Goal: Information Seeking & Learning: Learn about a topic

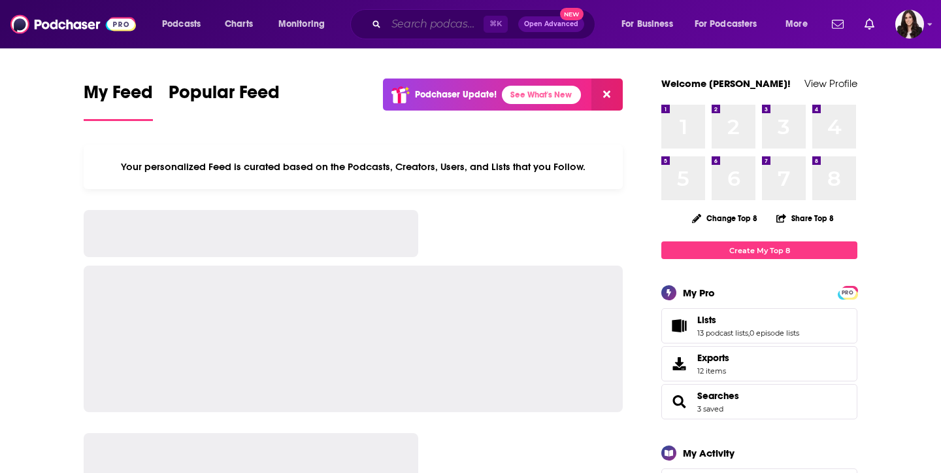
click at [427, 24] on input "Search podcasts, credits, & more..." at bounding box center [434, 24] width 97 height 21
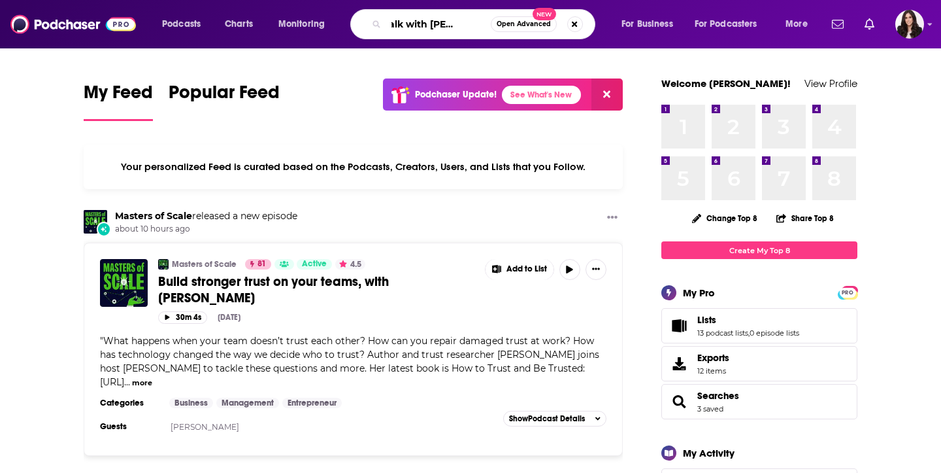
scroll to position [0, 33]
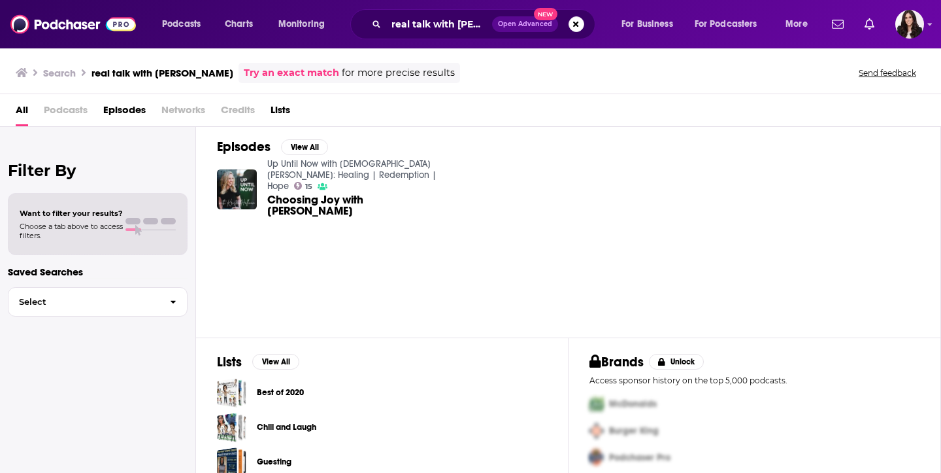
scroll to position [7, 0]
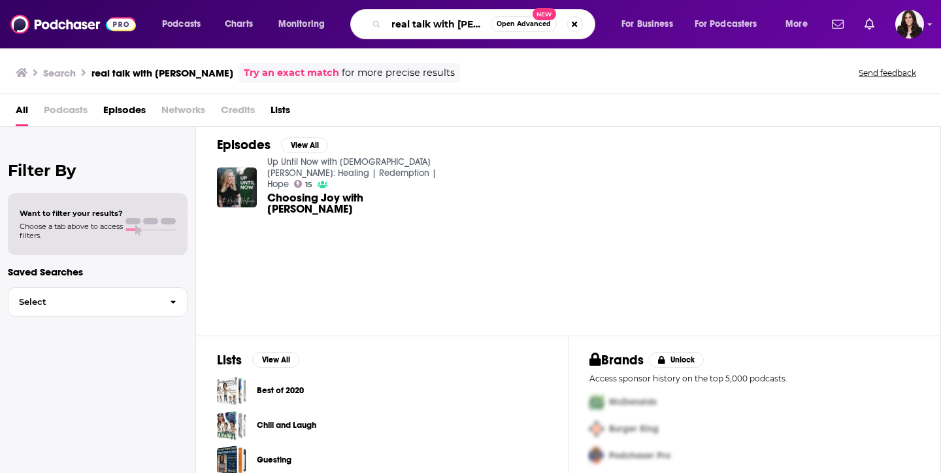
click at [424, 23] on input "real talk with [PERSON_NAME]" at bounding box center [438, 24] width 105 height 21
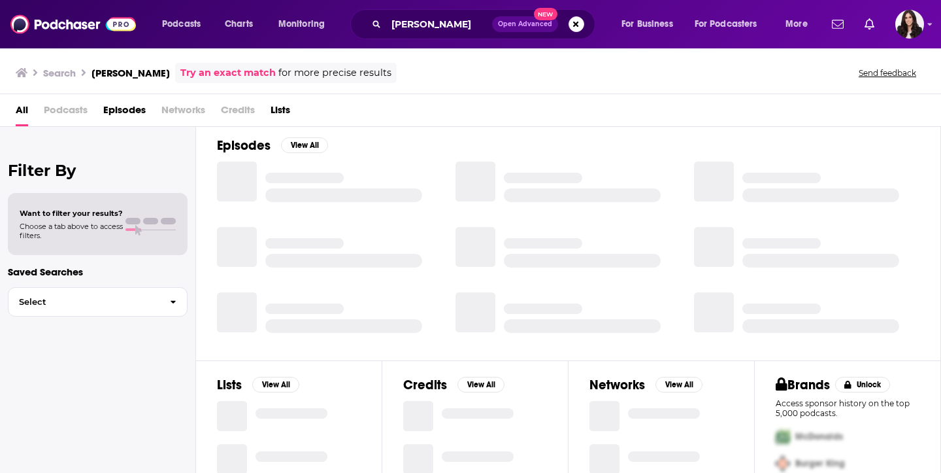
scroll to position [7, 0]
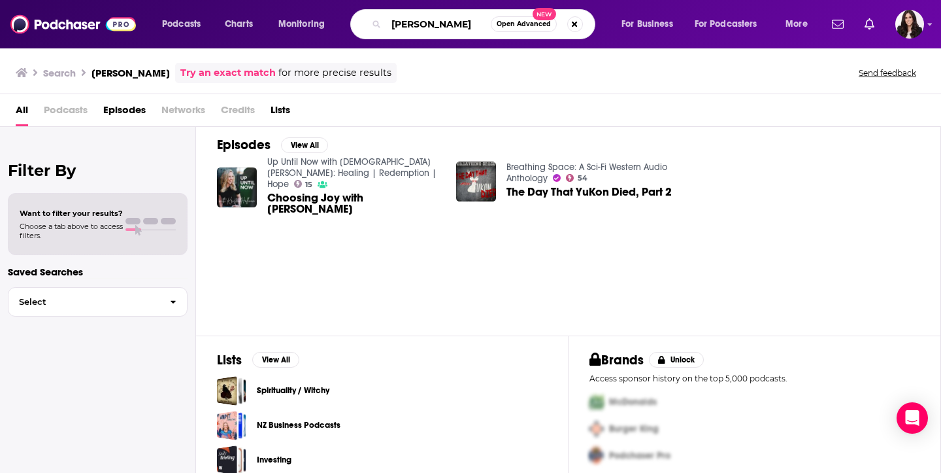
click at [412, 25] on input "[PERSON_NAME]" at bounding box center [438, 24] width 105 height 21
type input "stay true"
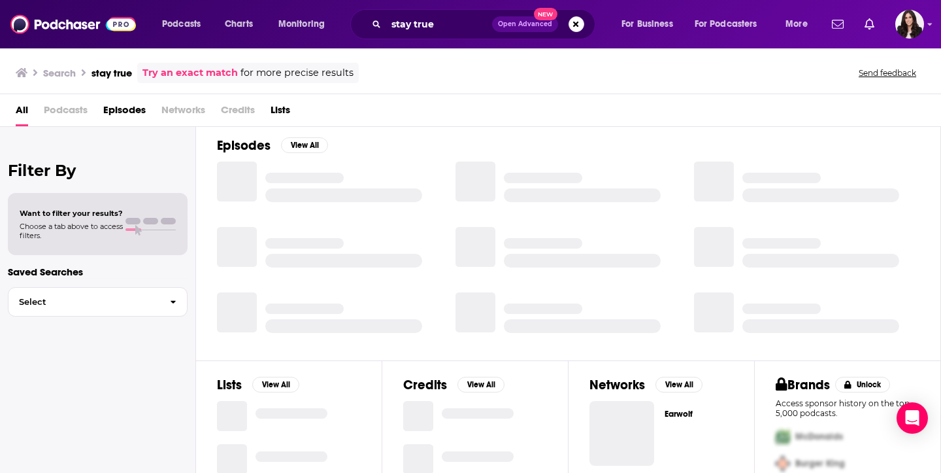
scroll to position [188, 0]
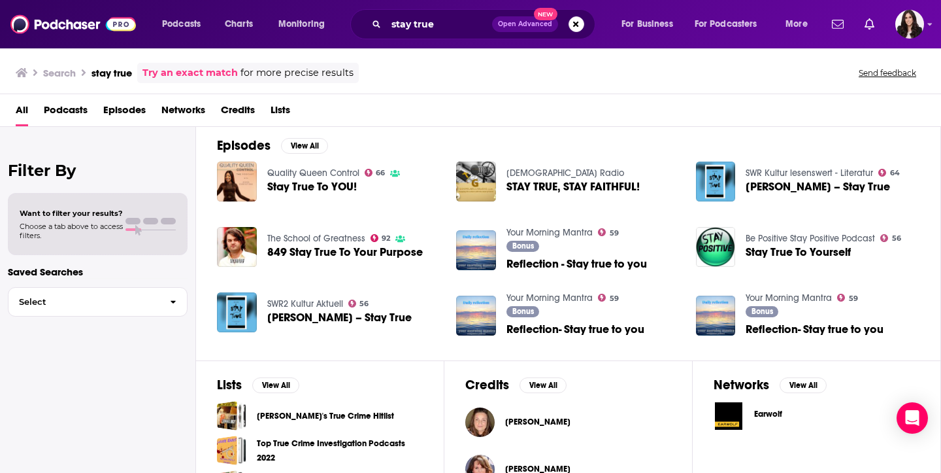
click at [67, 112] on span "Podcasts" at bounding box center [66, 112] width 44 height 27
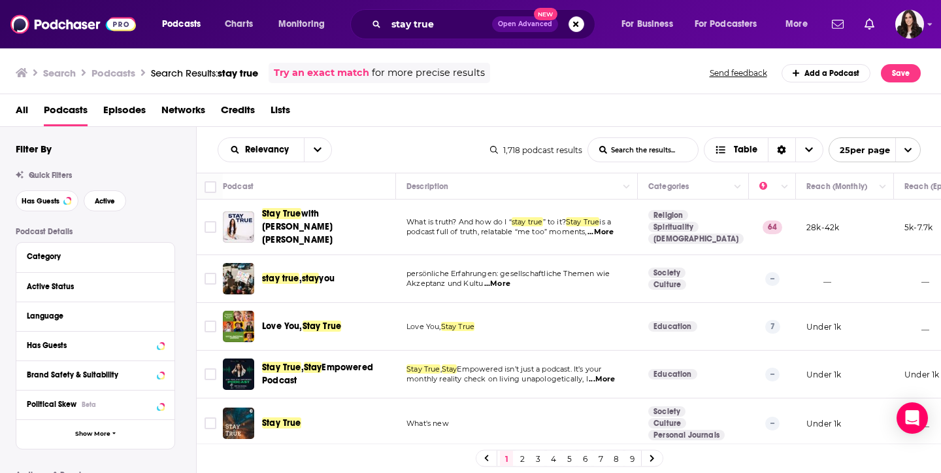
click at [301, 214] on span "with [PERSON_NAME] [PERSON_NAME]" at bounding box center [297, 226] width 71 height 37
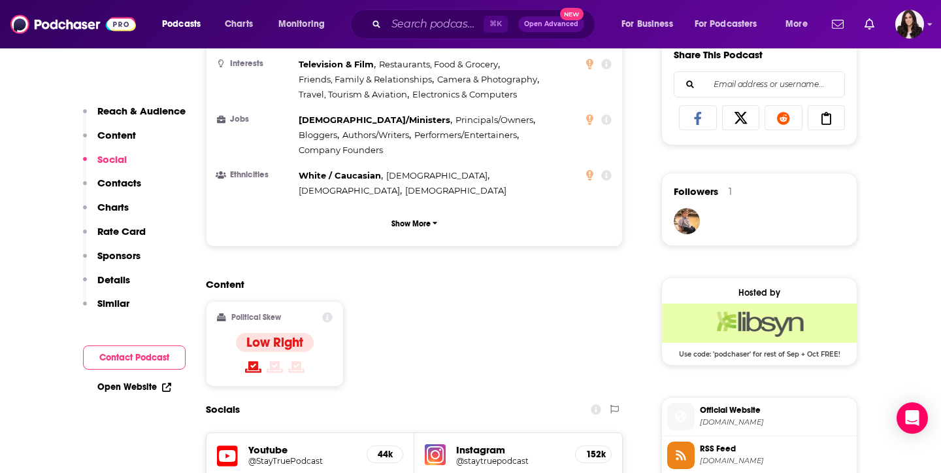
scroll to position [1009, 0]
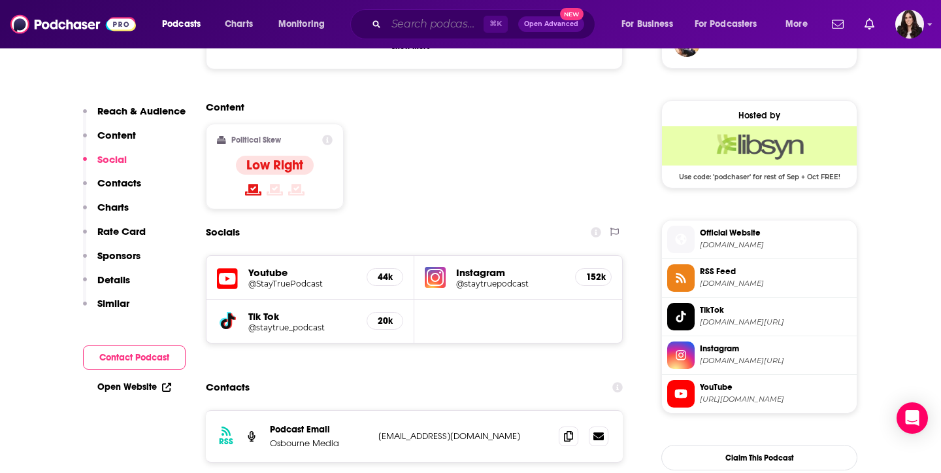
click at [425, 32] on input "Search podcasts, credits, & more..." at bounding box center [434, 24] width 97 height 21
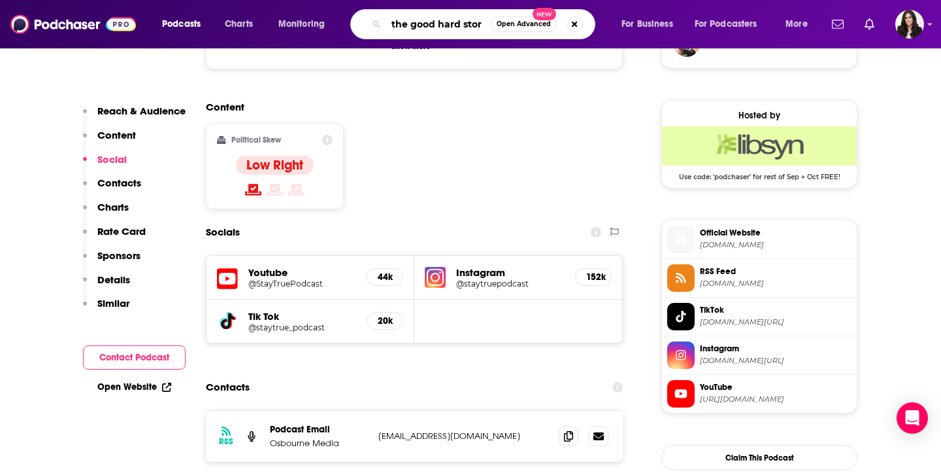
type input "the good hard story"
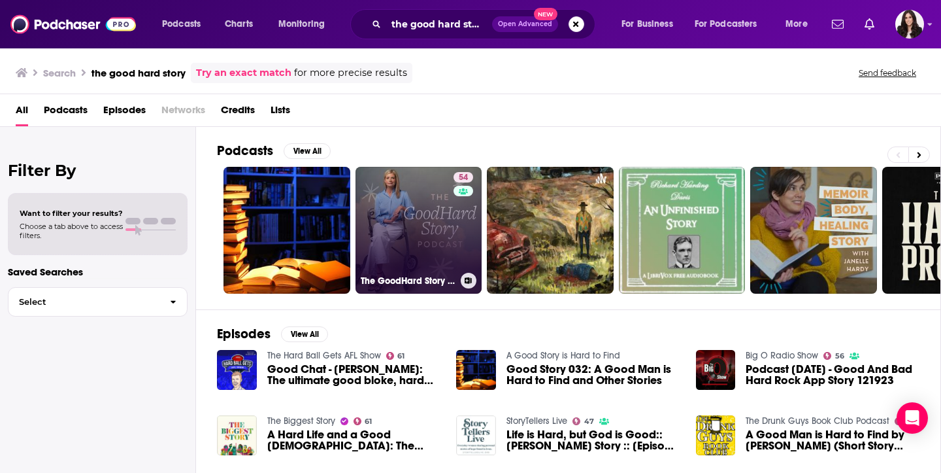
click at [412, 187] on link "54 The GoodHard Story Podcast" at bounding box center [419, 230] width 127 height 127
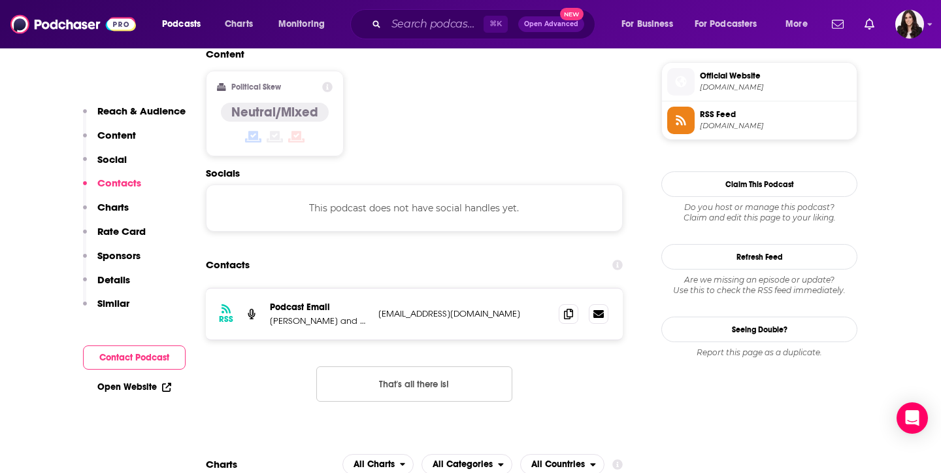
scroll to position [1118, 0]
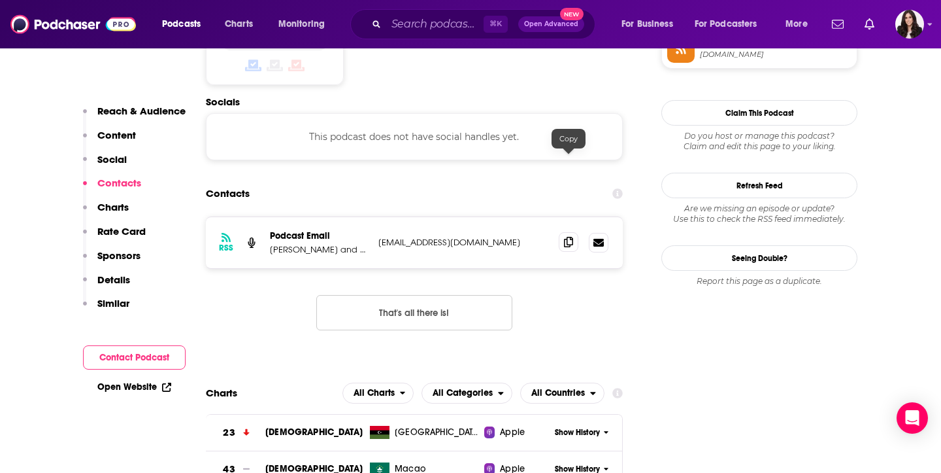
click at [573, 237] on icon at bounding box center [568, 242] width 9 height 10
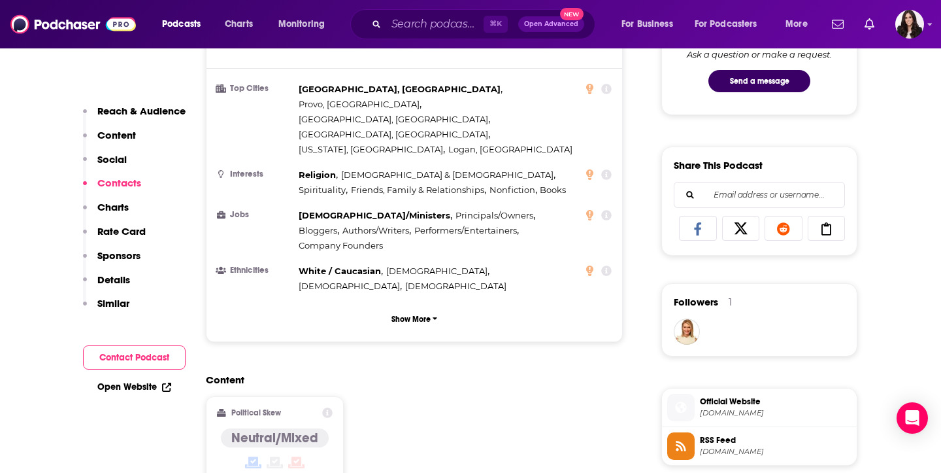
scroll to position [661, 0]
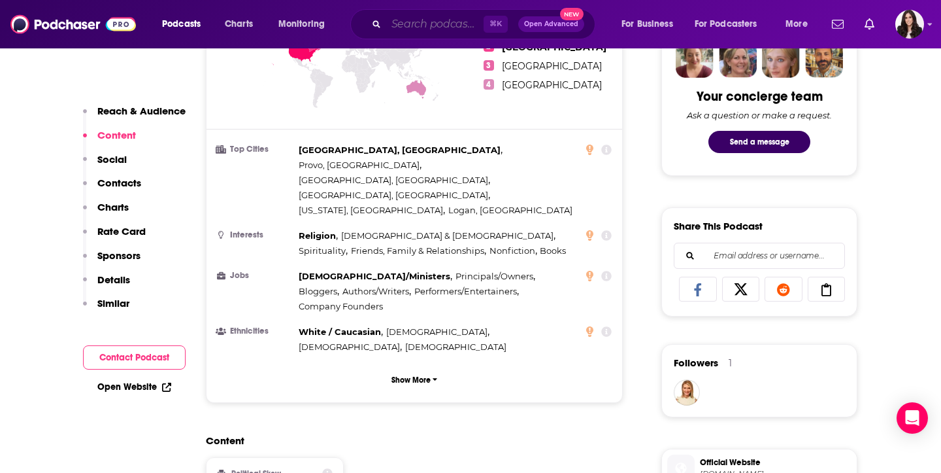
click at [449, 23] on input "Search podcasts, credits, & more..." at bounding box center [434, 24] width 97 height 21
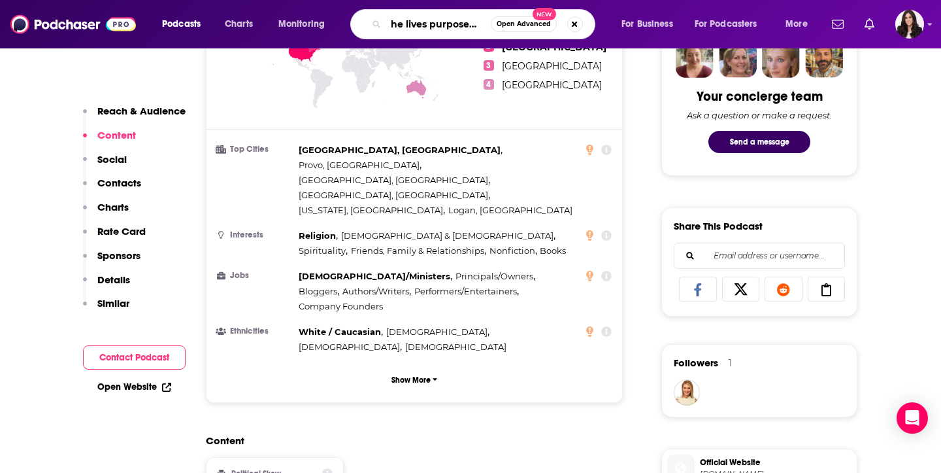
type input "she lives purposefully"
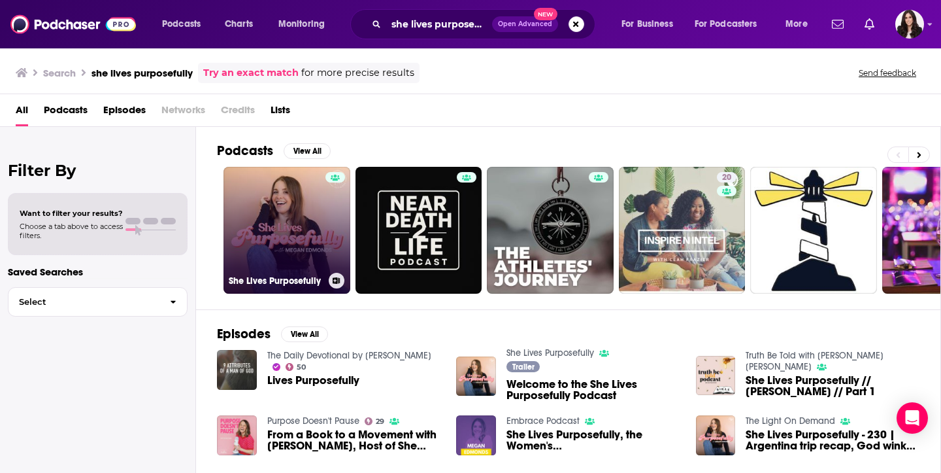
click at [260, 233] on link "She Lives Purposefully" at bounding box center [287, 230] width 127 height 127
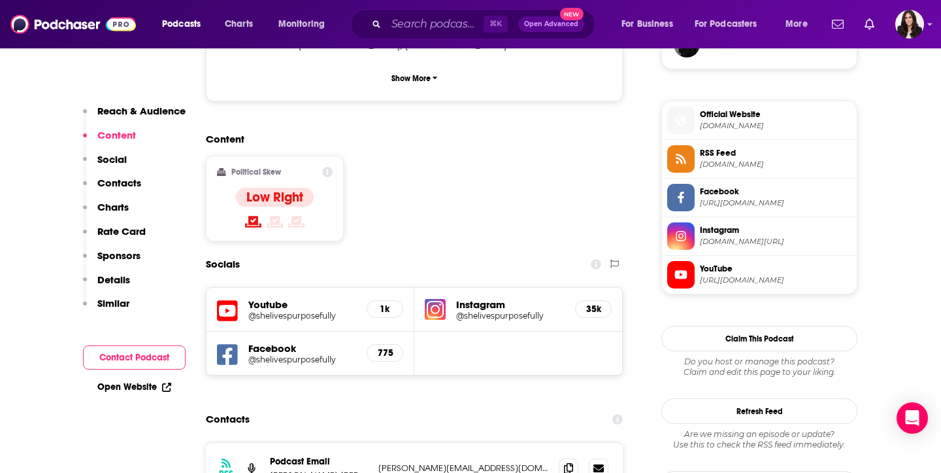
scroll to position [1020, 0]
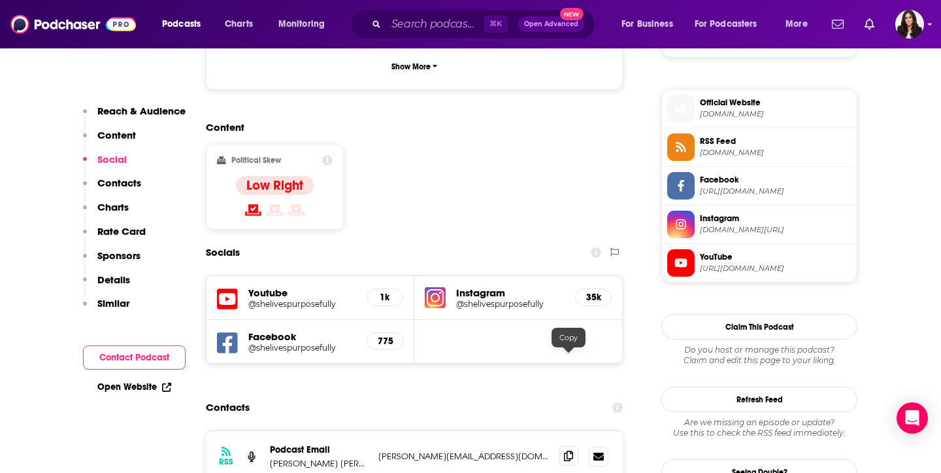
click at [565, 450] on icon at bounding box center [568, 455] width 9 height 10
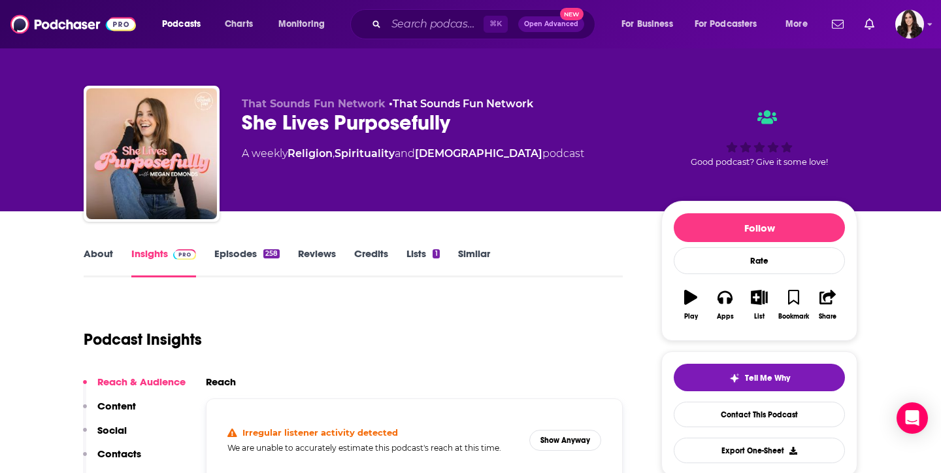
scroll to position [3, 0]
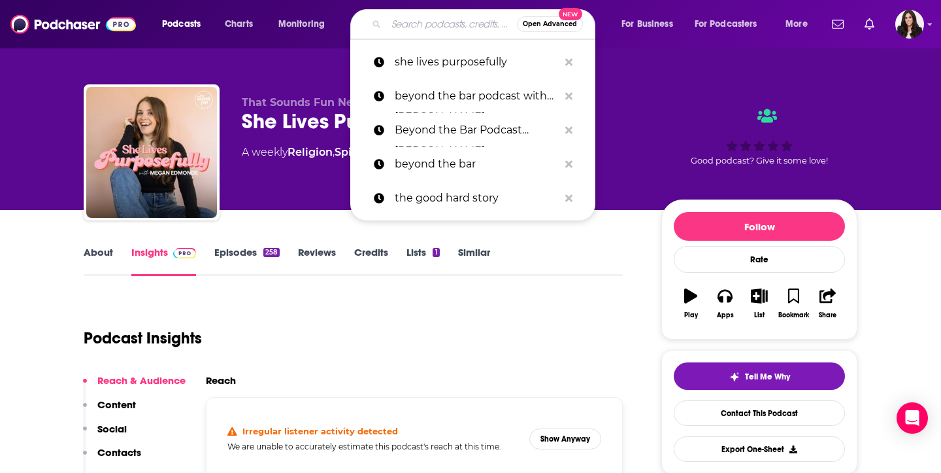
click at [409, 34] on input "Search podcasts, credits, & more..." at bounding box center [451, 24] width 131 height 21
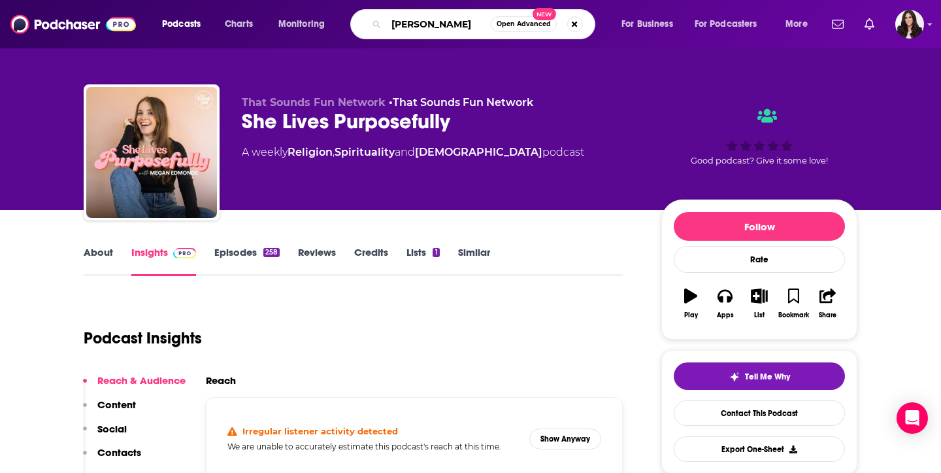
type input "[PERSON_NAME]"
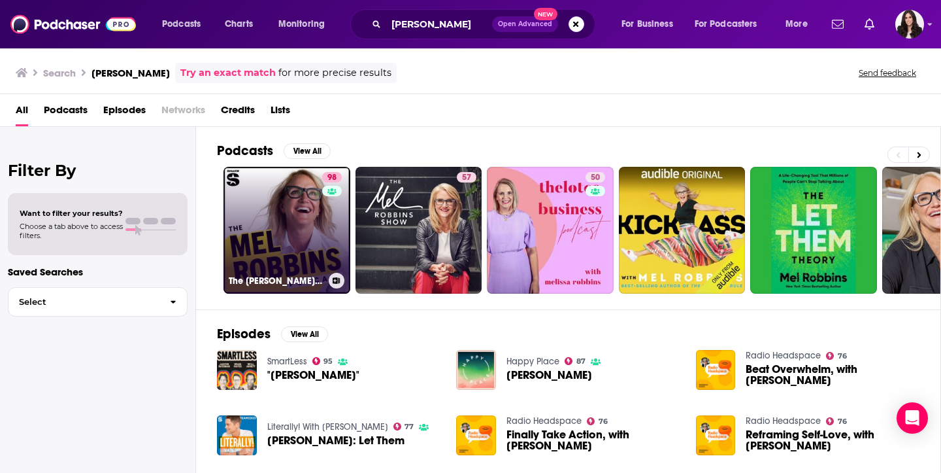
click at [273, 204] on link "98 The [PERSON_NAME] Podcast" at bounding box center [287, 230] width 127 height 127
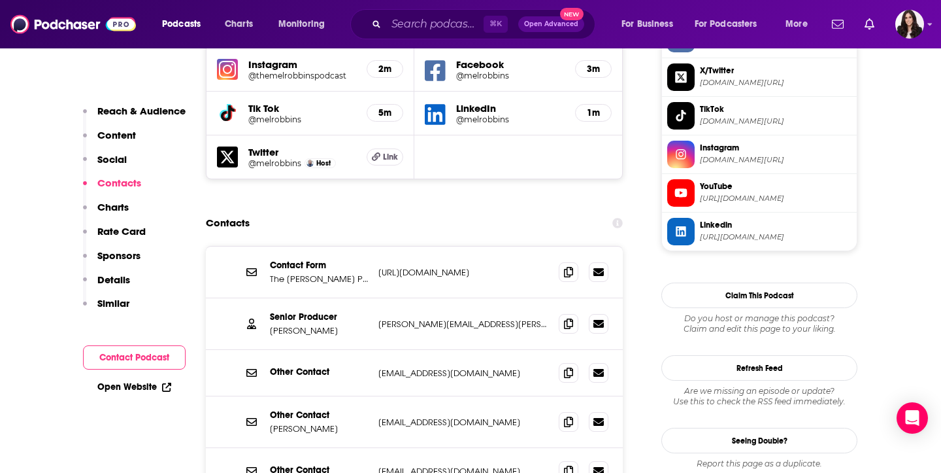
scroll to position [1258, 0]
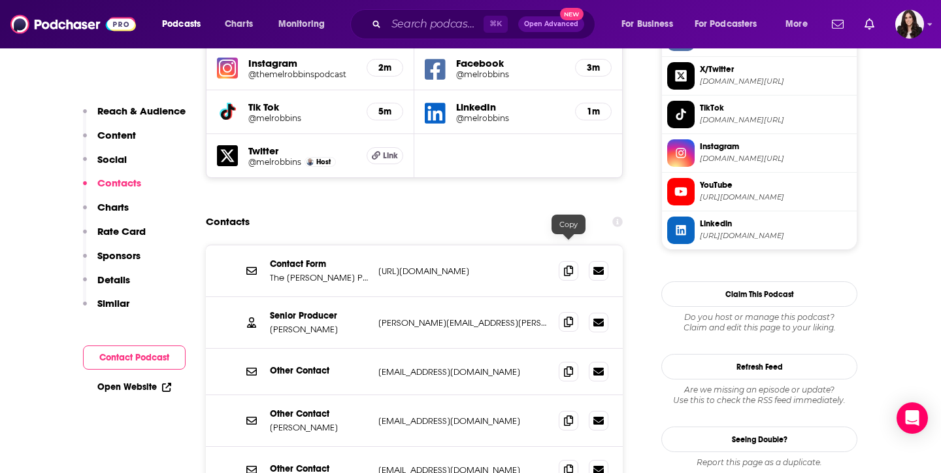
click at [565, 316] on icon at bounding box center [568, 321] width 9 height 10
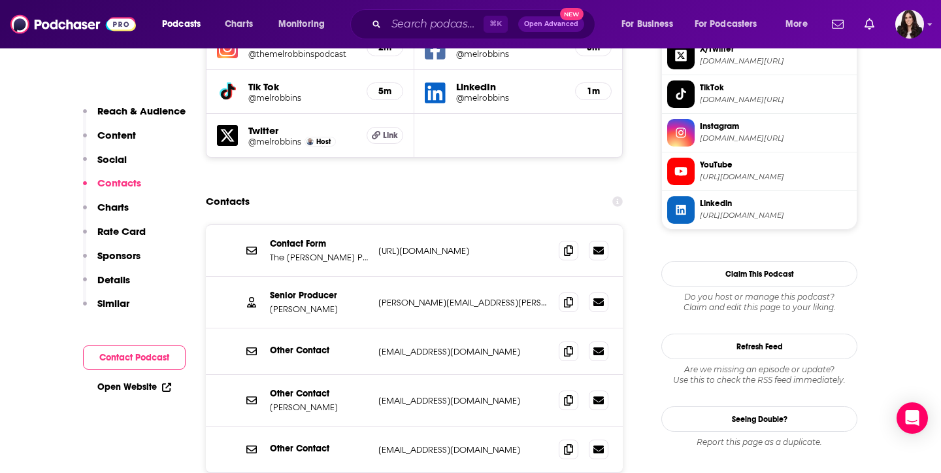
scroll to position [1279, 0]
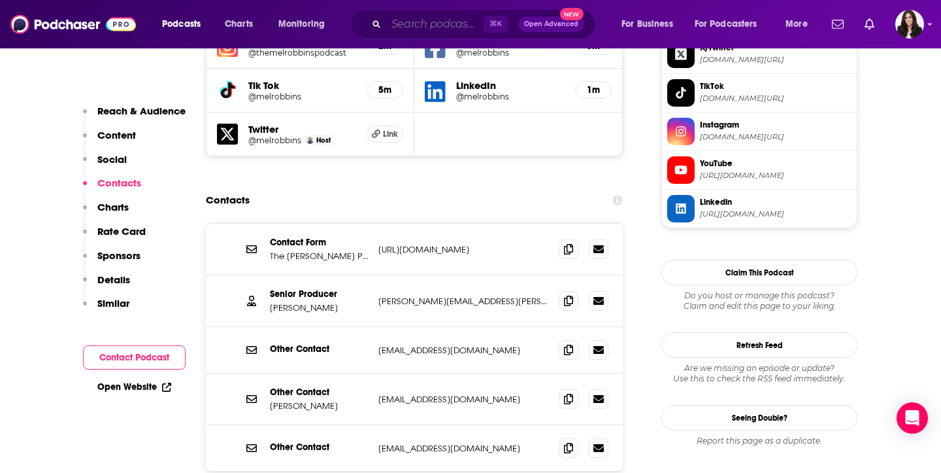
click at [404, 20] on input "Search podcasts, credits, & more..." at bounding box center [434, 24] width 97 height 21
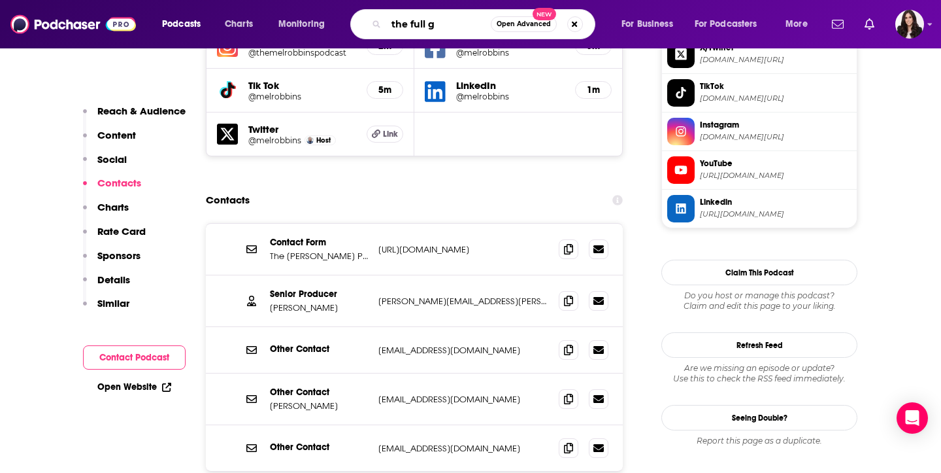
type input "the full go"
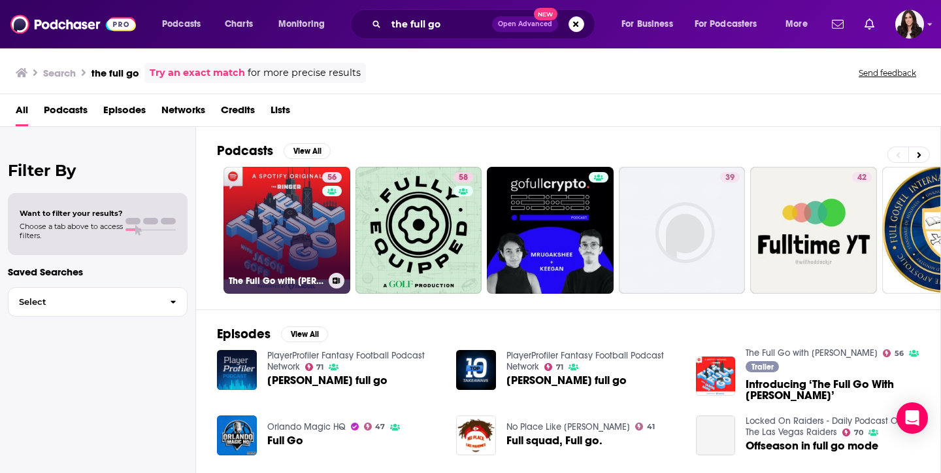
click at [252, 237] on link "56 The Full Go with [PERSON_NAME]" at bounding box center [287, 230] width 127 height 127
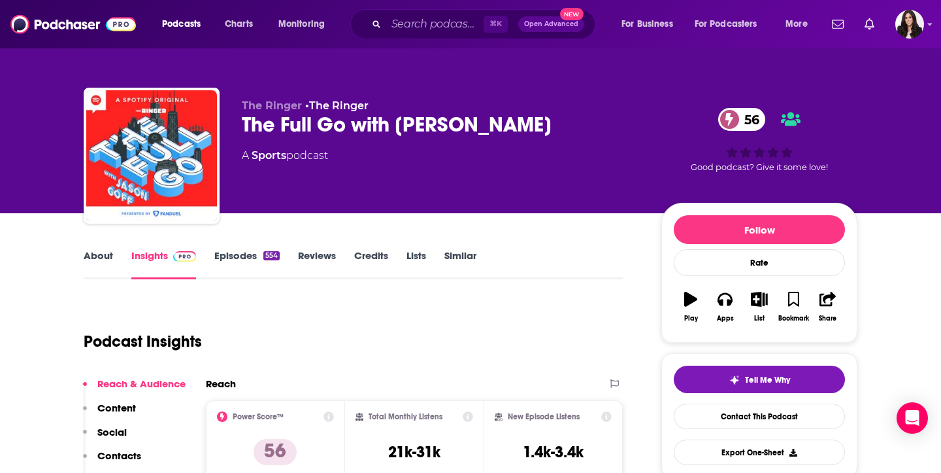
click at [385, 24] on div "⌘ K Open Advanced New" at bounding box center [472, 24] width 245 height 30
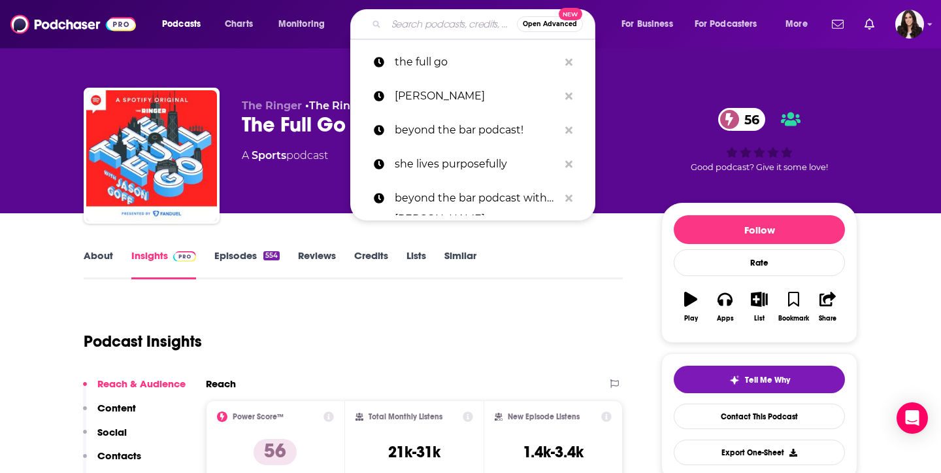
click at [399, 25] on input "Search podcasts, credits, & more..." at bounding box center [451, 24] width 131 height 21
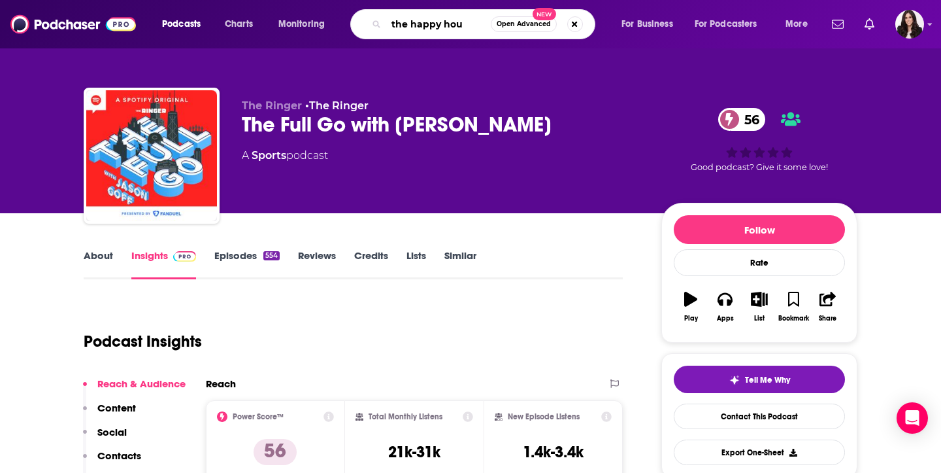
type input "the happy hour"
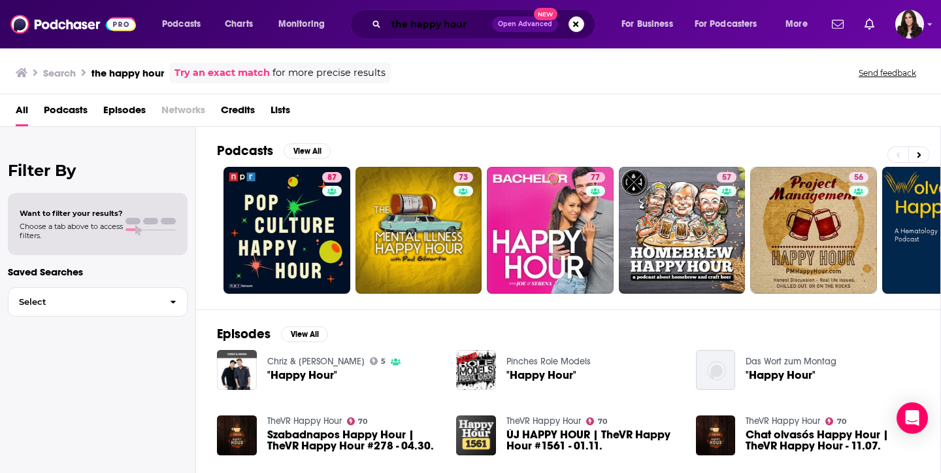
click at [417, 27] on input "the happy hour" at bounding box center [439, 24] width 106 height 21
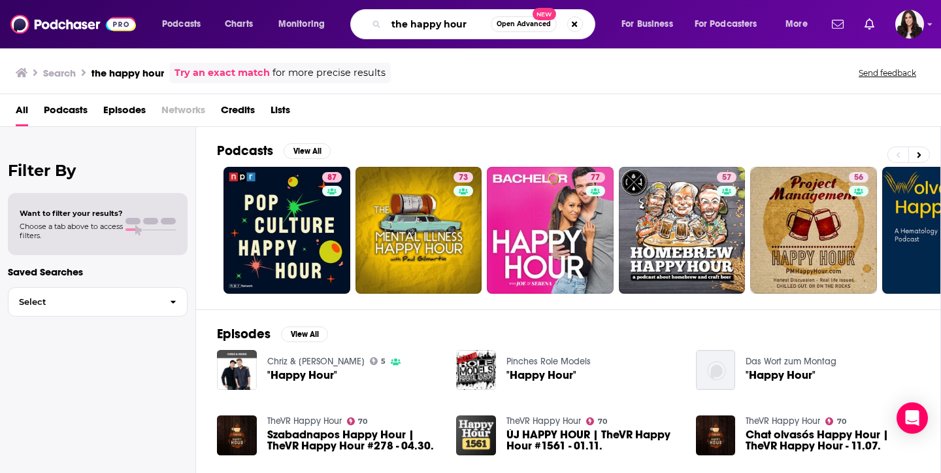
click at [417, 27] on input "the happy hour" at bounding box center [438, 24] width 105 height 21
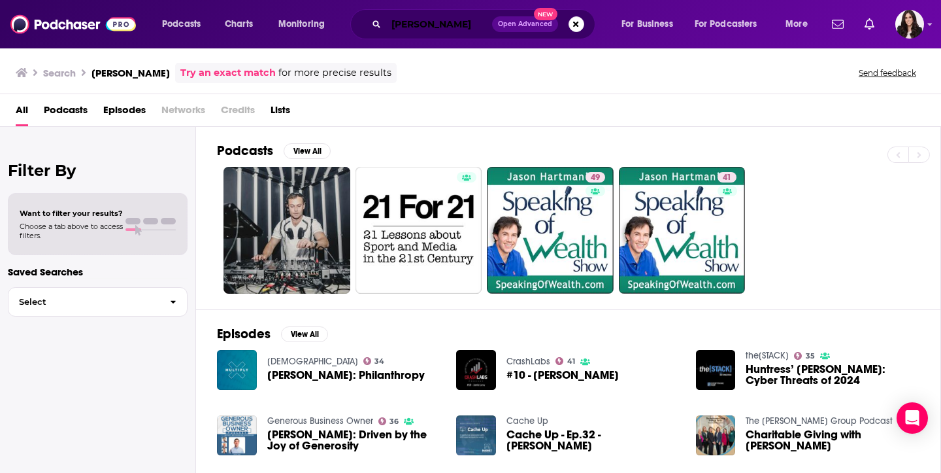
click at [434, 31] on input "[PERSON_NAME]" at bounding box center [439, 24] width 106 height 21
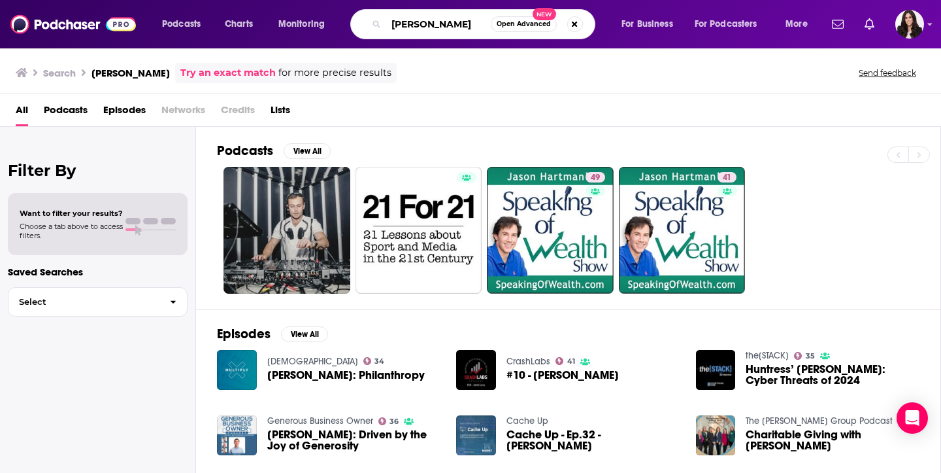
click at [434, 31] on input "[PERSON_NAME]" at bounding box center [438, 24] width 105 height 21
type input "rise podcast"
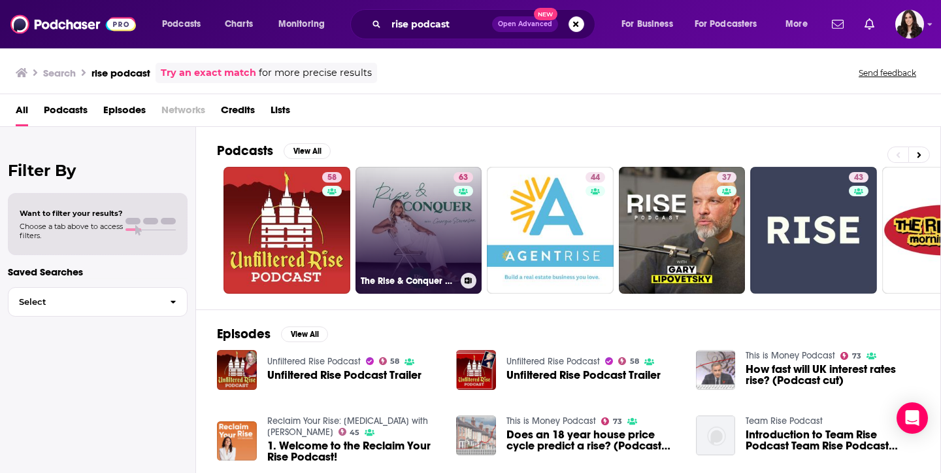
click at [415, 218] on link "63 The Rise & Conquer Podcast" at bounding box center [419, 230] width 127 height 127
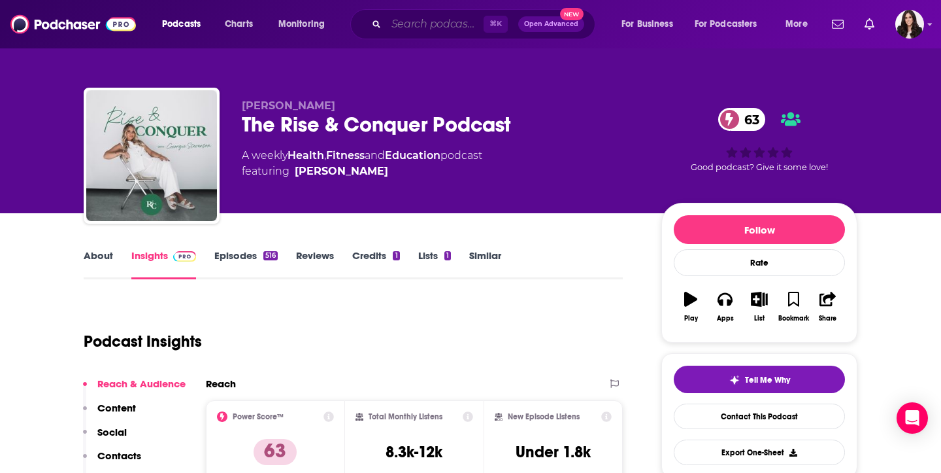
click at [411, 30] on input "Search podcasts, credits, & more..." at bounding box center [434, 24] width 97 height 21
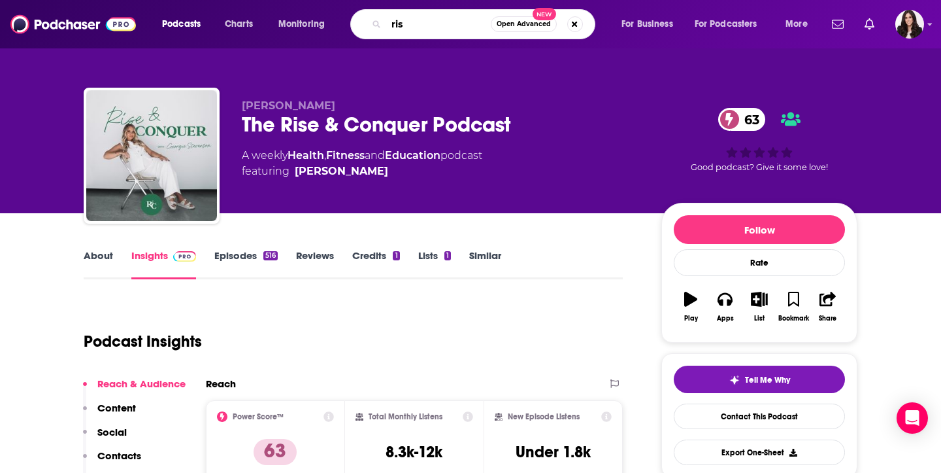
type input "rise"
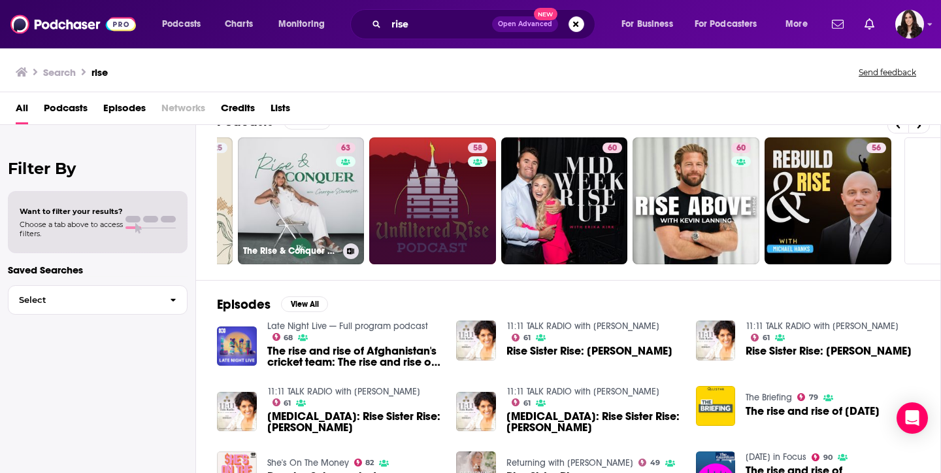
scroll to position [28, 0]
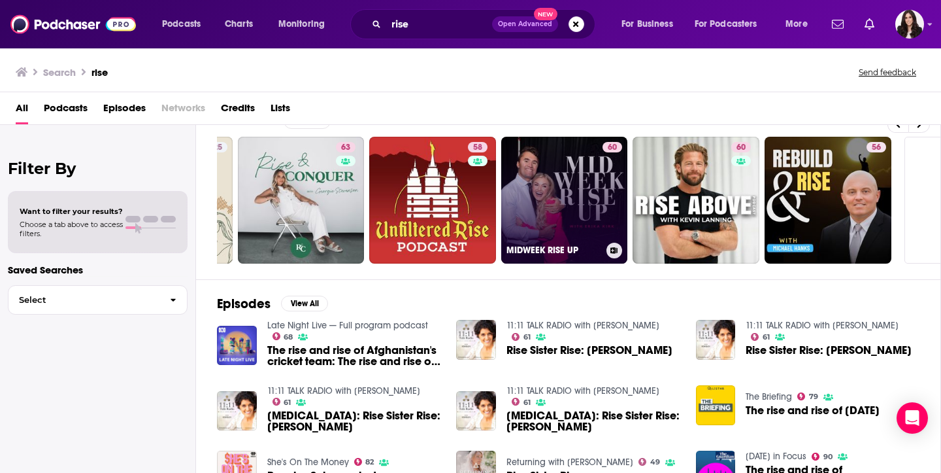
click at [522, 156] on link "60 MIDWEEK RISE UP" at bounding box center [564, 200] width 127 height 127
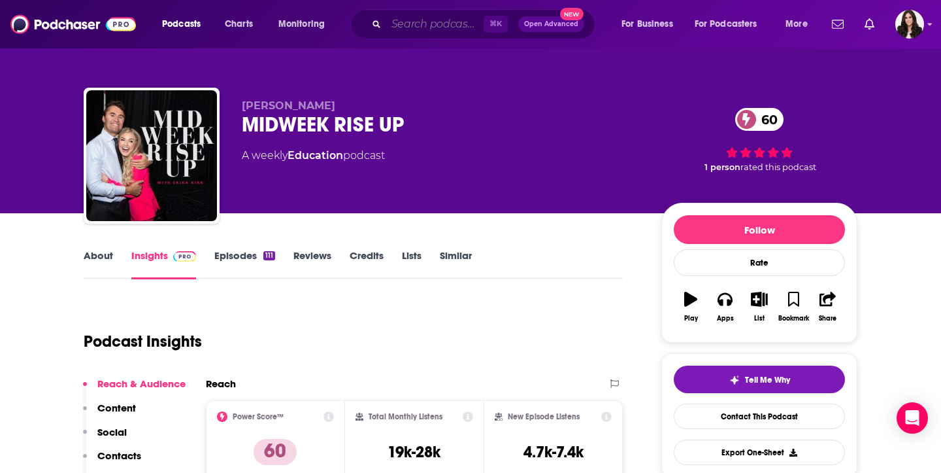
click at [422, 22] on input "Search podcasts, credits, & more..." at bounding box center [434, 24] width 97 height 21
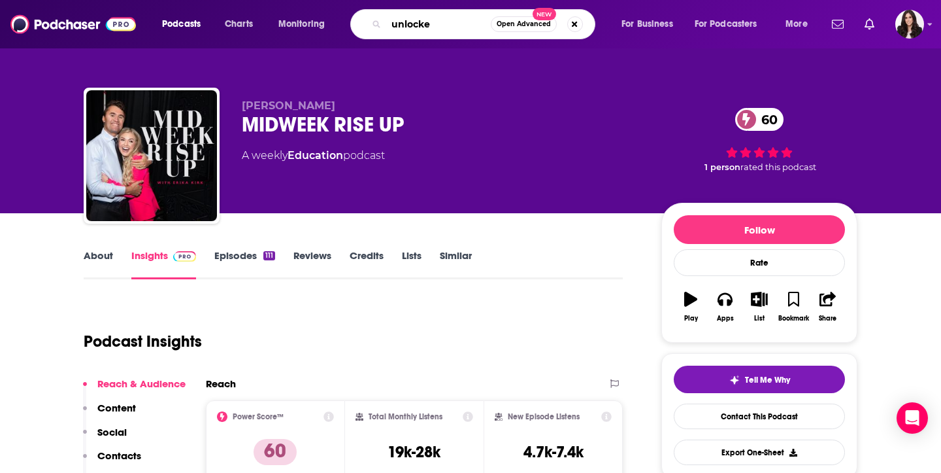
type input "unlocked"
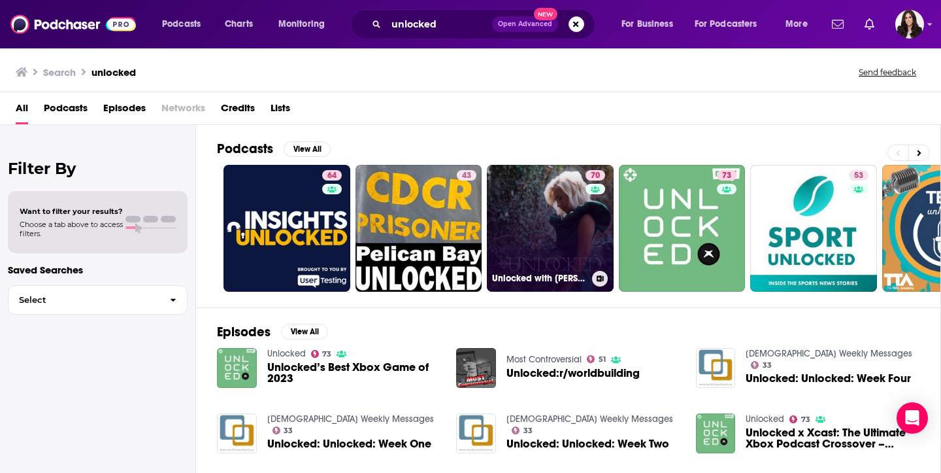
click at [530, 200] on link "70 Unlocked with [PERSON_NAME]" at bounding box center [550, 228] width 127 height 127
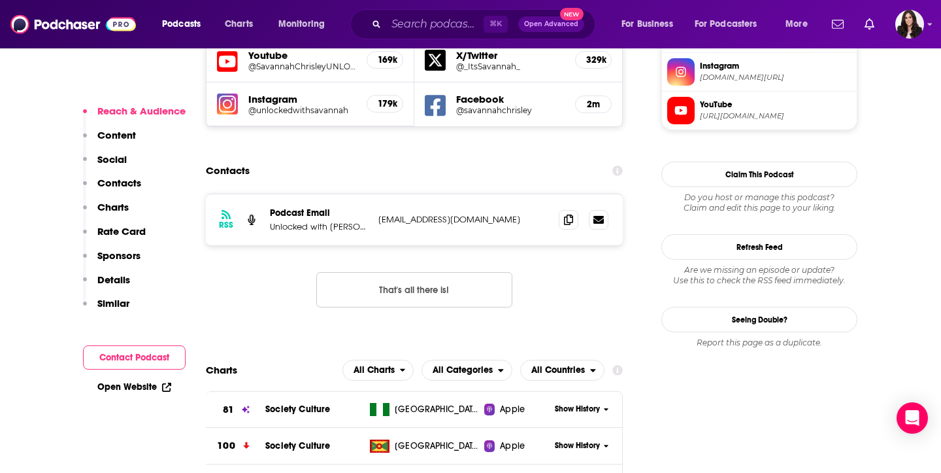
scroll to position [1212, 0]
click at [563, 208] on span at bounding box center [569, 218] width 20 height 20
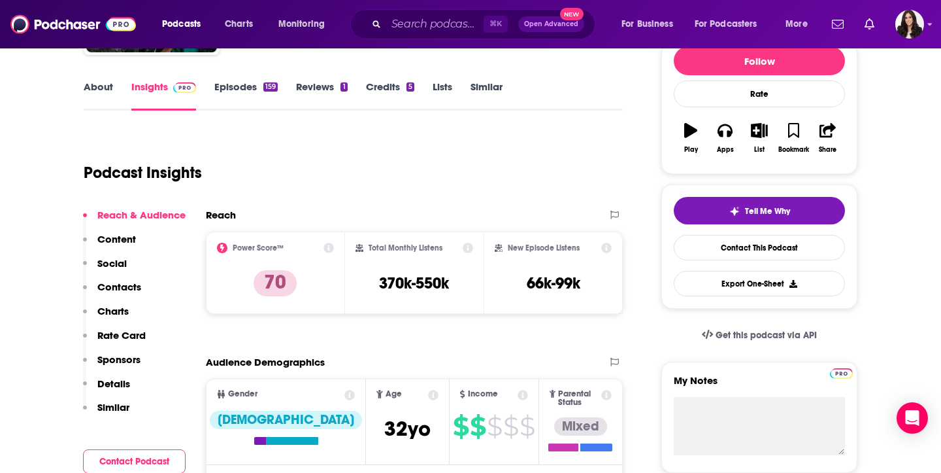
scroll to position [0, 0]
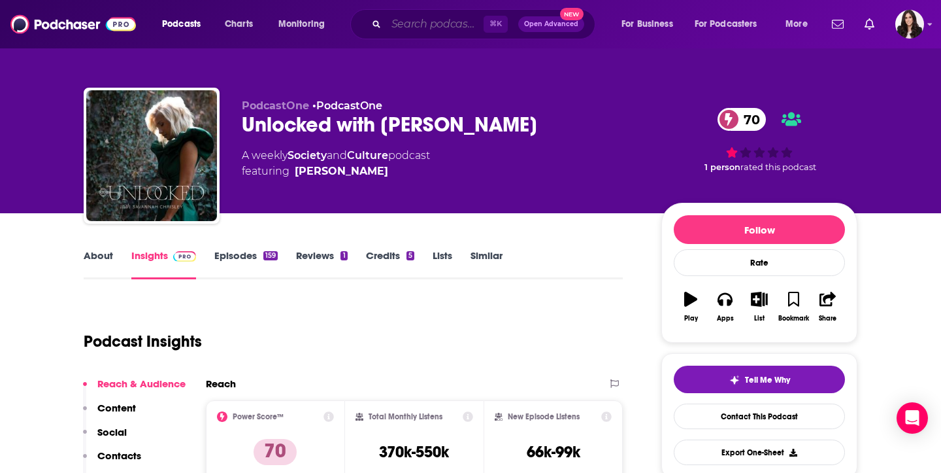
click at [422, 17] on input "Search podcasts, credits, & more..." at bounding box center [434, 24] width 97 height 21
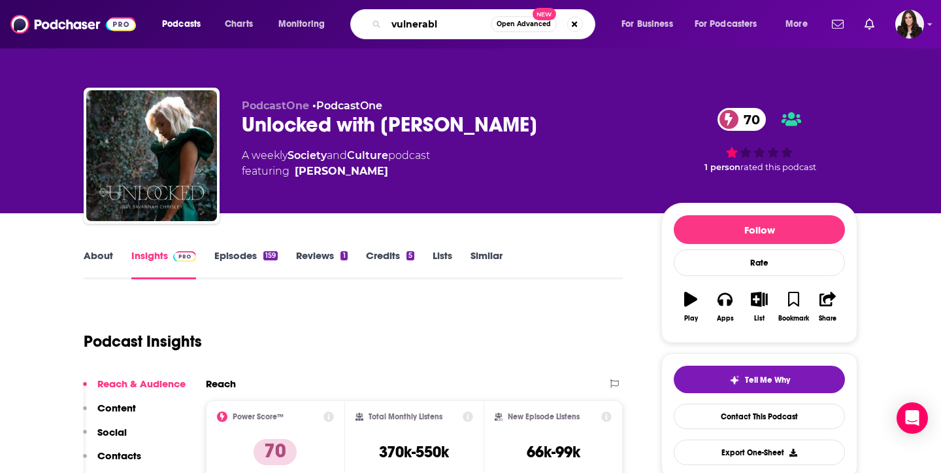
type input "vulnerable"
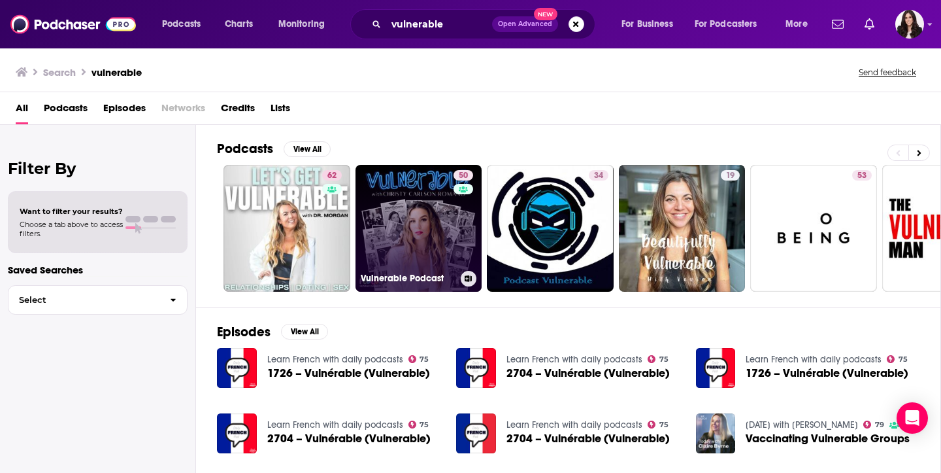
click at [392, 242] on link "50 Vulnerable Podcast" at bounding box center [419, 228] width 127 height 127
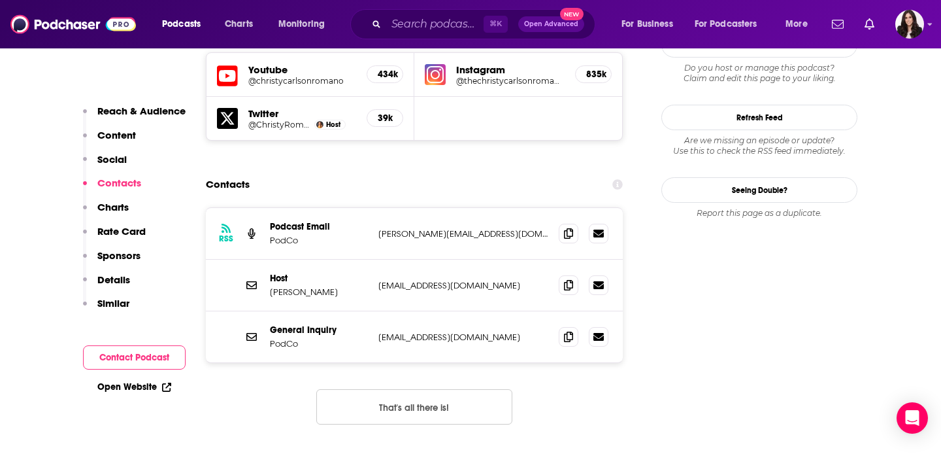
scroll to position [1278, 0]
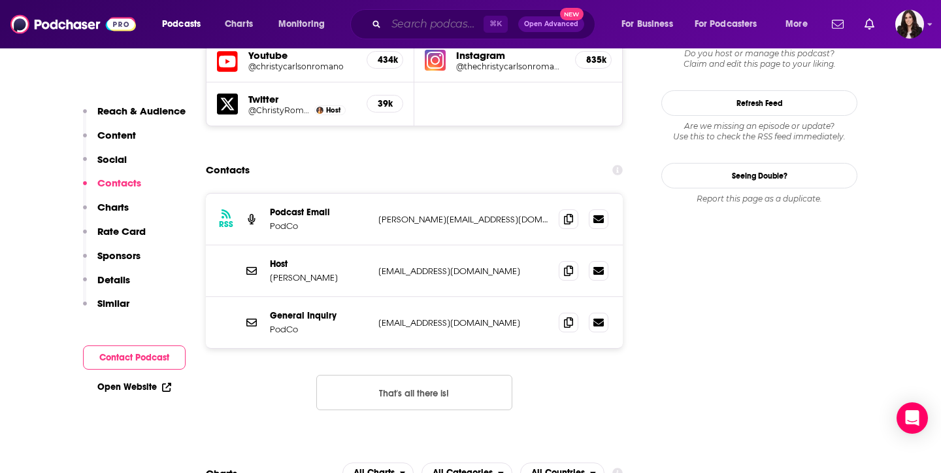
click at [415, 16] on input "Search podcasts, credits, & more..." at bounding box center [434, 24] width 97 height 21
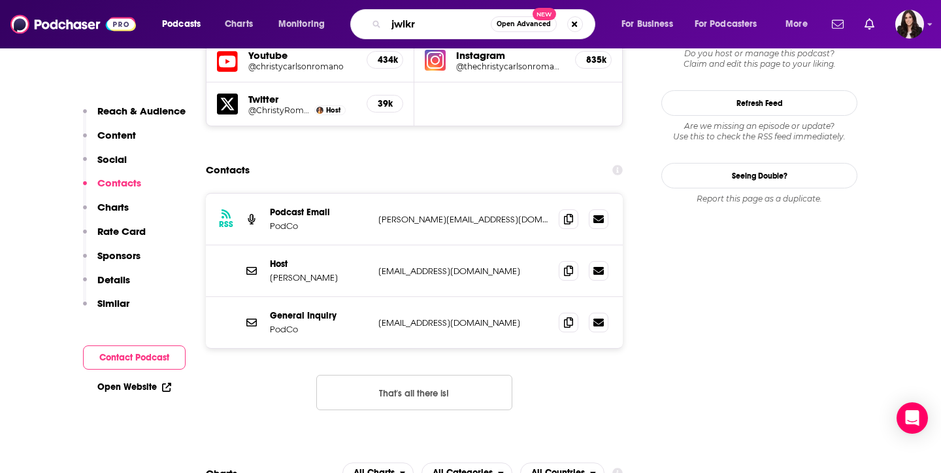
type input "jwlkrs"
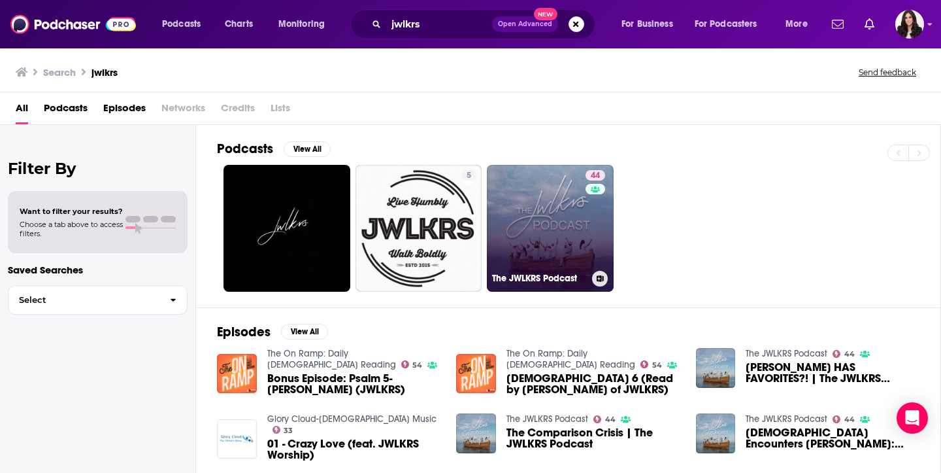
click at [529, 207] on link "44 The JWLKRS Podcast" at bounding box center [550, 228] width 127 height 127
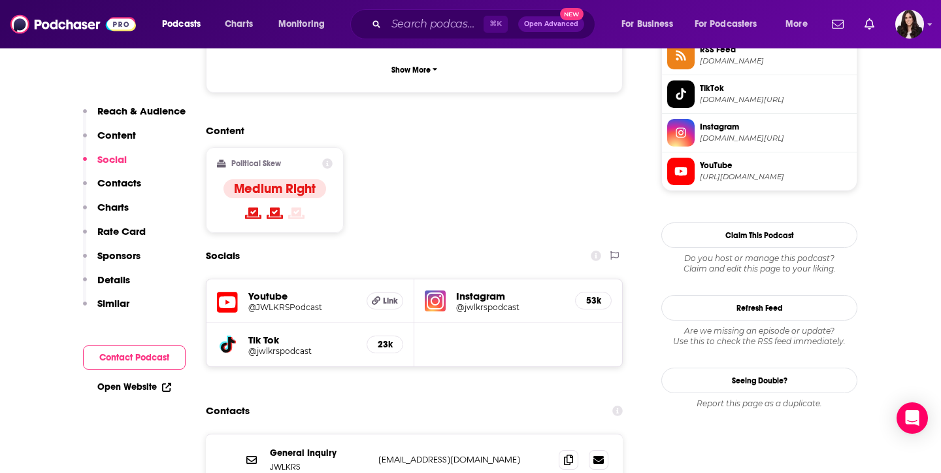
scroll to position [1010, 0]
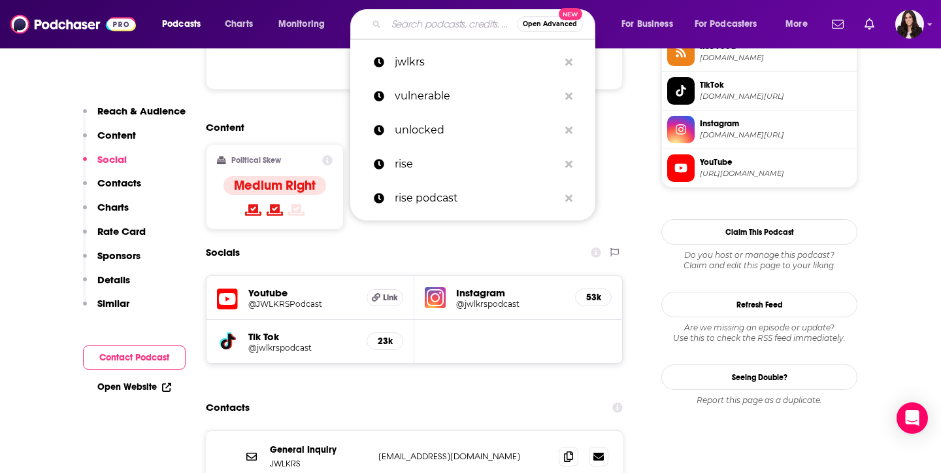
click at [414, 31] on input "Search podcasts, credits, & more..." at bounding box center [451, 24] width 131 height 21
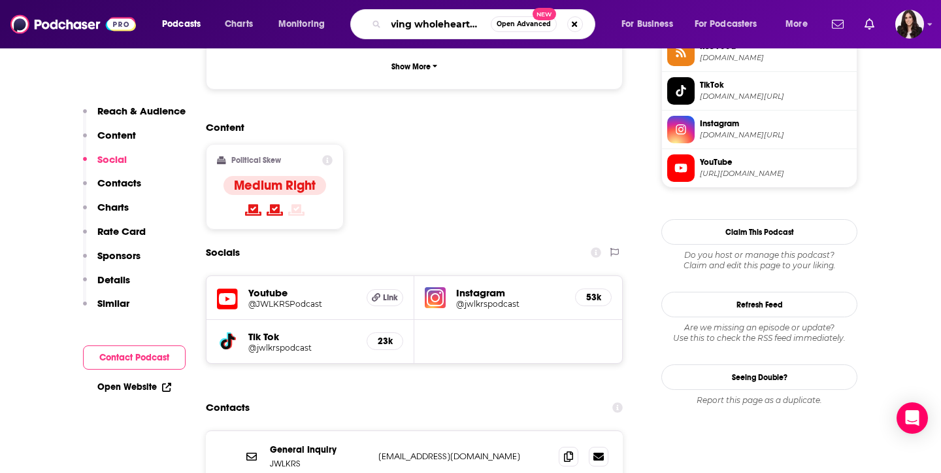
type input "living wholeheartedly"
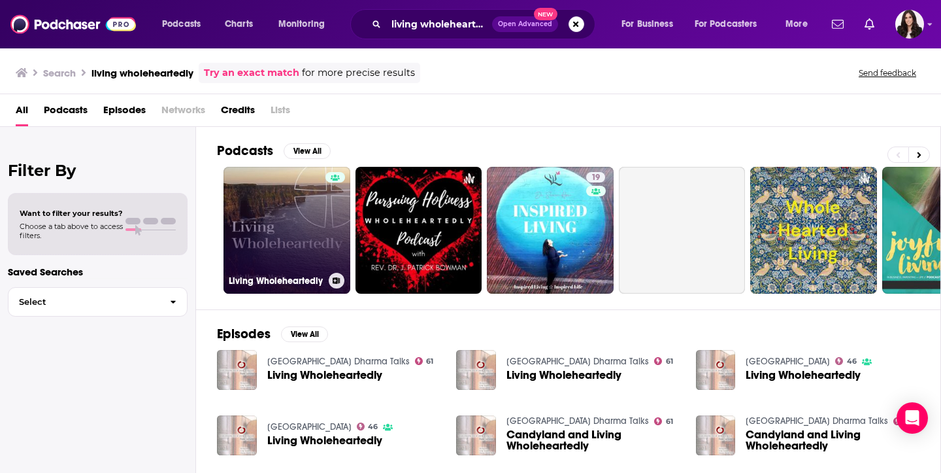
click at [311, 193] on link "Living Wholeheartedly" at bounding box center [287, 230] width 127 height 127
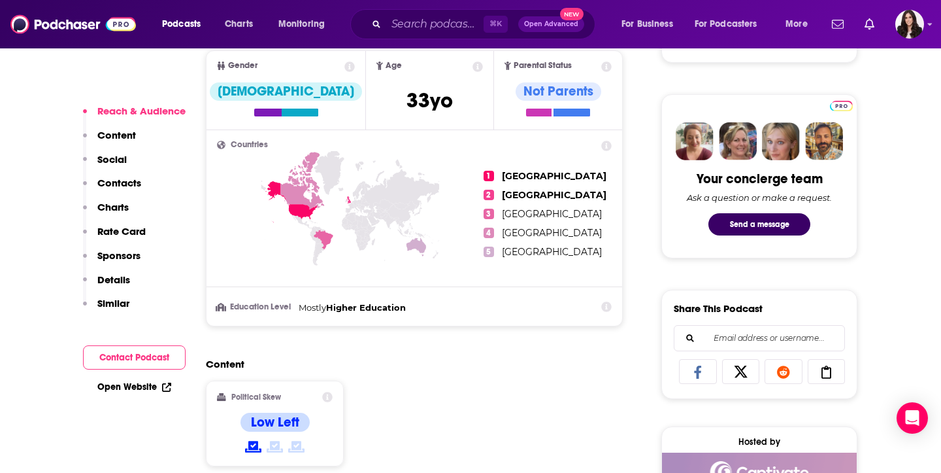
scroll to position [615, 0]
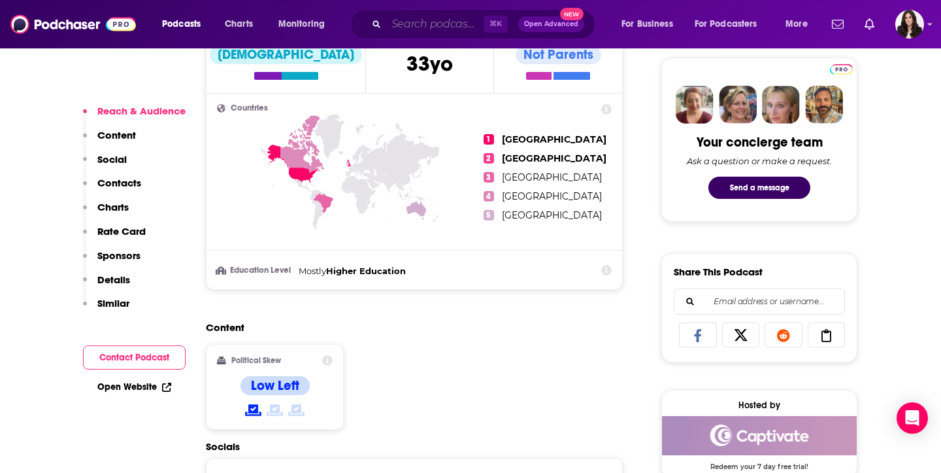
click at [392, 33] on input "Search podcasts, credits, & more..." at bounding box center [434, 24] width 97 height 21
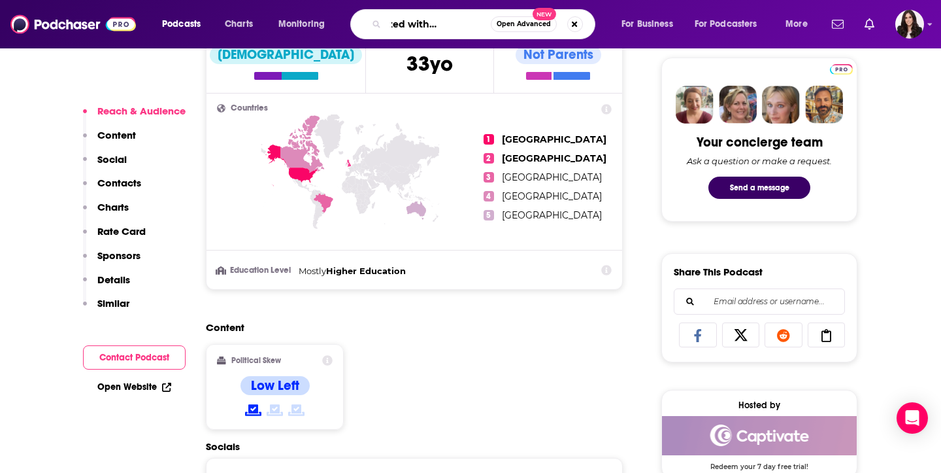
type input "unexpected with [PERSON_NAME]"
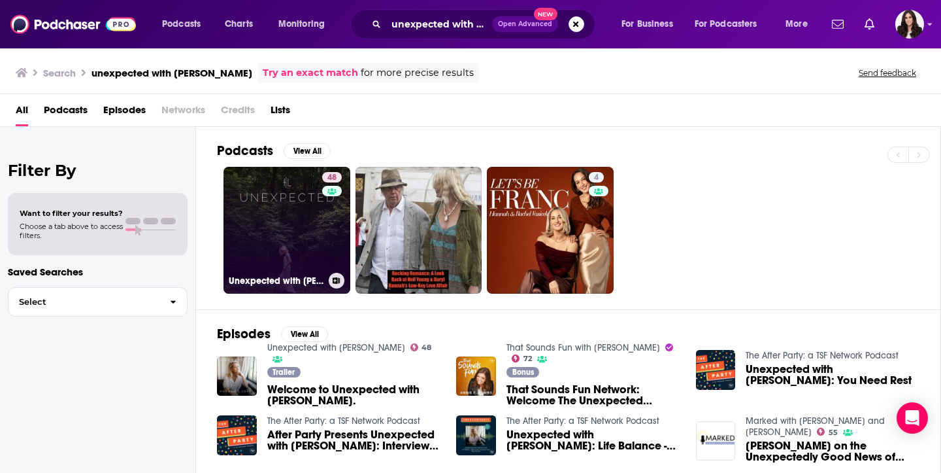
click at [300, 220] on link "48 Unexpected with [PERSON_NAME]" at bounding box center [287, 230] width 127 height 127
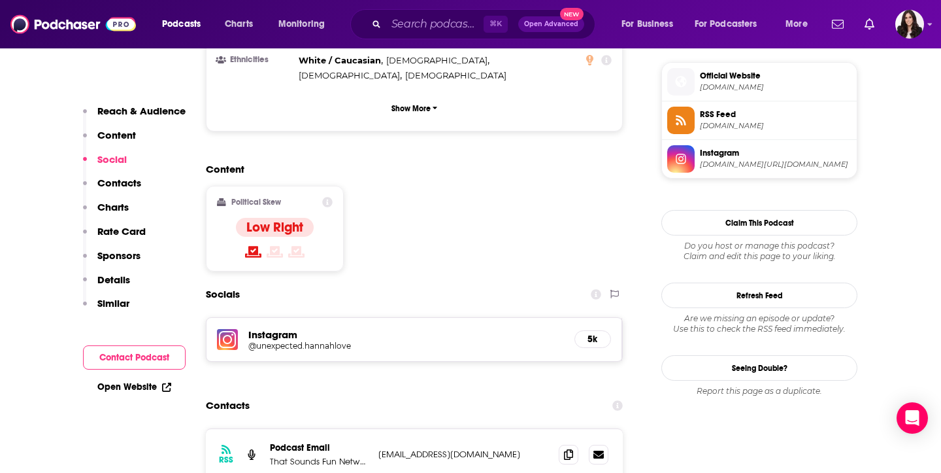
scroll to position [980, 0]
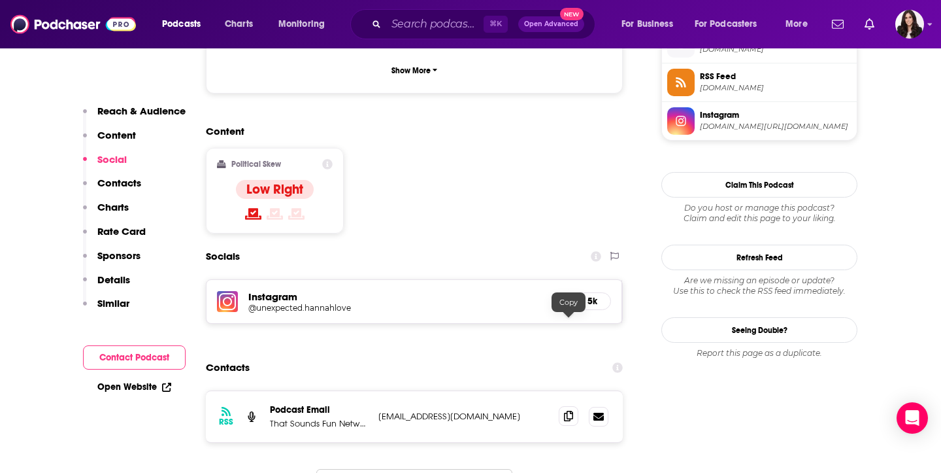
click at [574, 406] on span at bounding box center [569, 416] width 20 height 20
click at [404, 19] on input "Search podcasts, credits, & more..." at bounding box center [434, 24] width 97 height 21
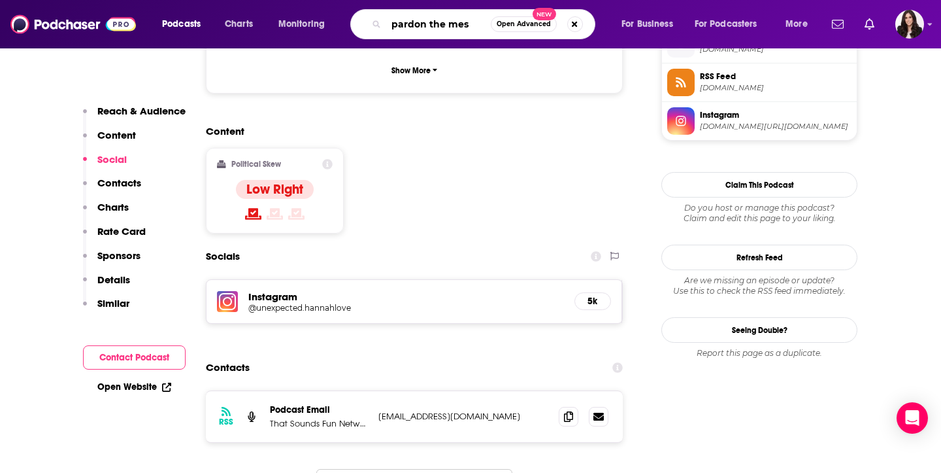
type input "pardon the mess"
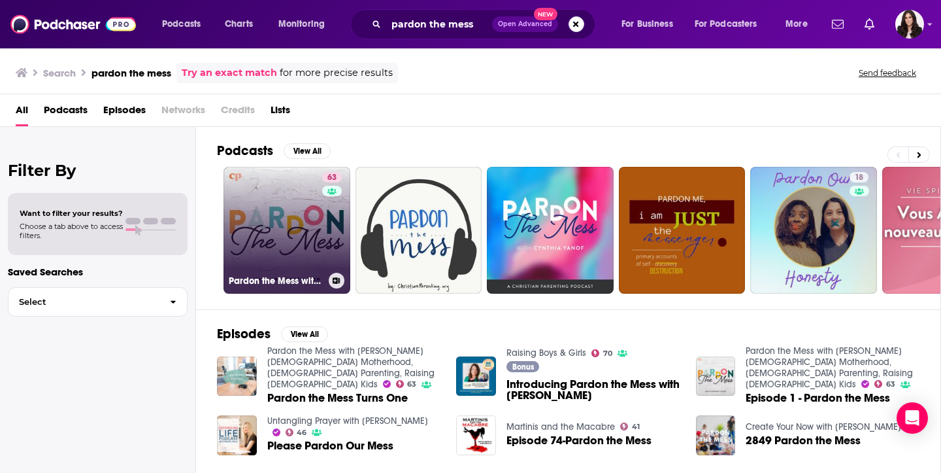
click at [316, 207] on link "63 Pardon the Mess with [PERSON_NAME][DEMOGRAPHIC_DATA] Motherhood, [DEMOGRAPHI…" at bounding box center [287, 230] width 127 height 127
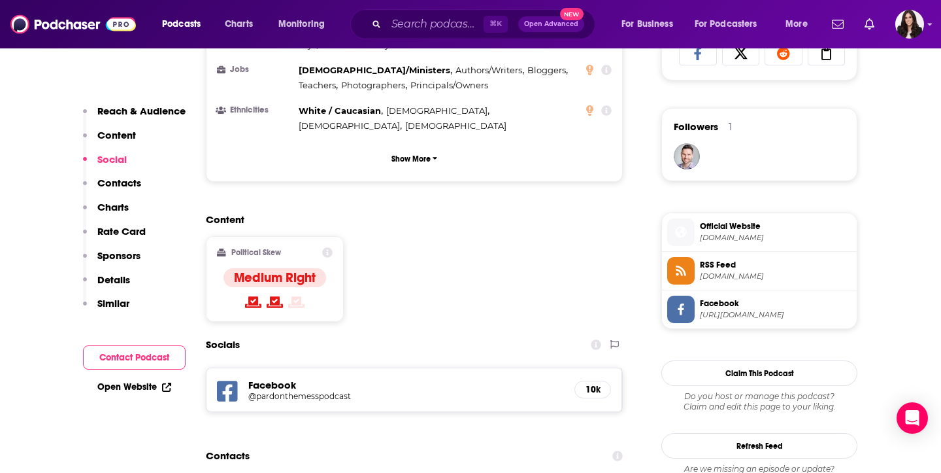
scroll to position [914, 0]
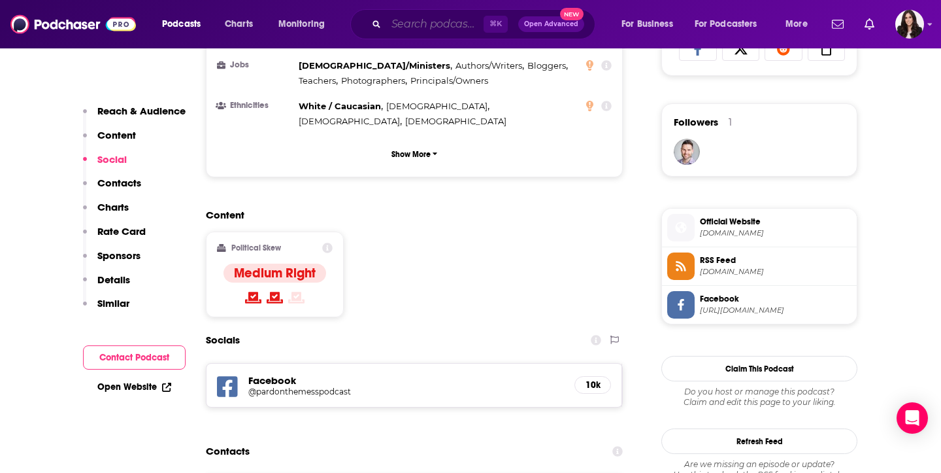
click at [418, 22] on input "Search podcasts, credits, & more..." at bounding box center [434, 24] width 97 height 21
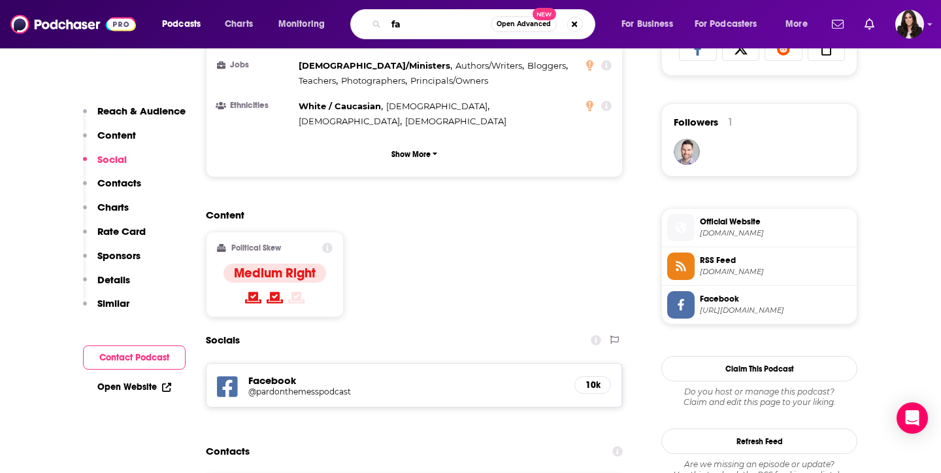
type input "f"
type input "[PERSON_NAME]"
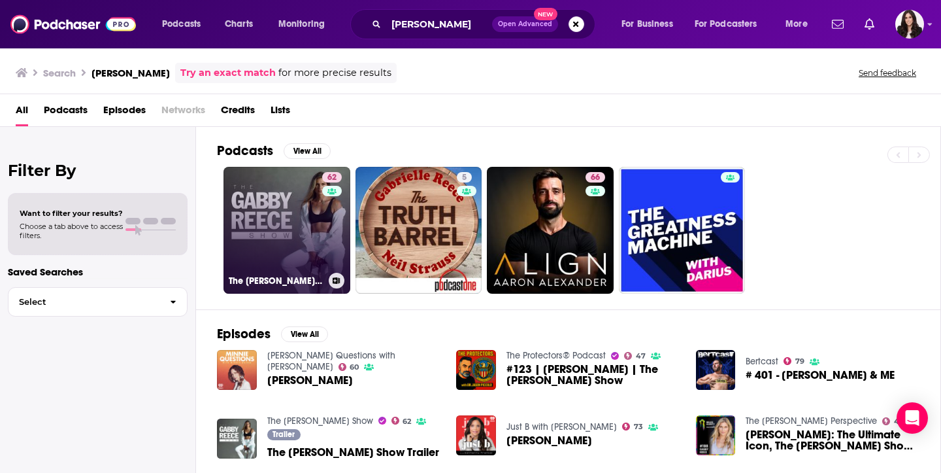
click at [286, 203] on link "62 The [PERSON_NAME] Show" at bounding box center [287, 230] width 127 height 127
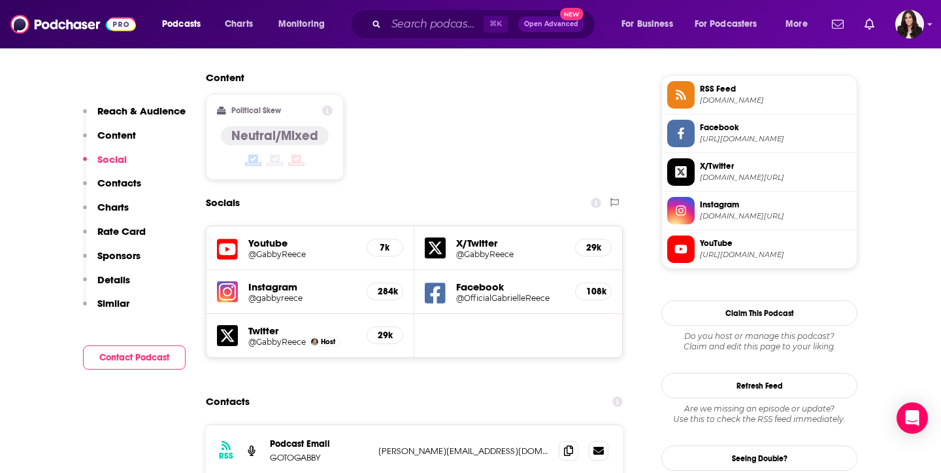
scroll to position [1033, 0]
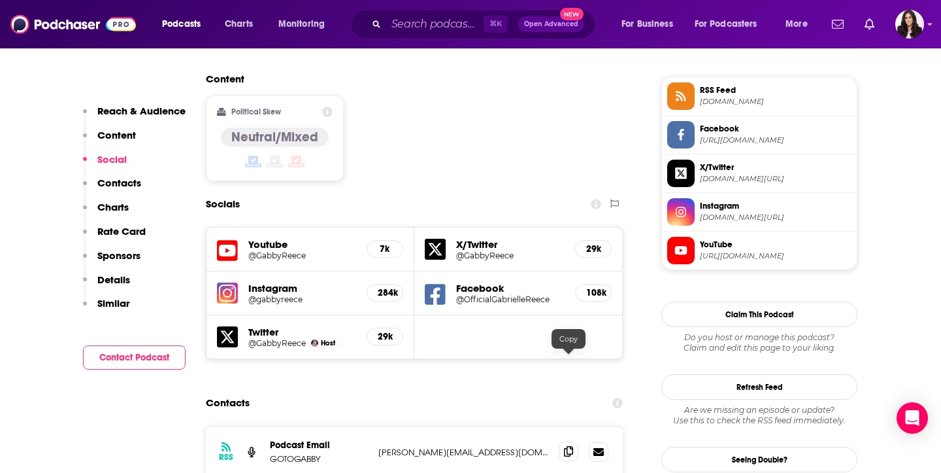
click at [563, 441] on span at bounding box center [569, 451] width 20 height 20
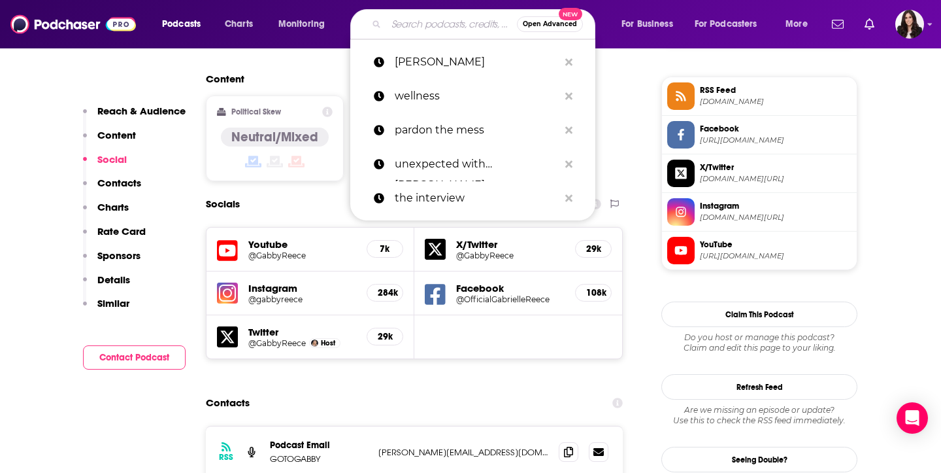
click at [413, 25] on input "Search podcasts, credits, & more..." at bounding box center [451, 24] width 131 height 21
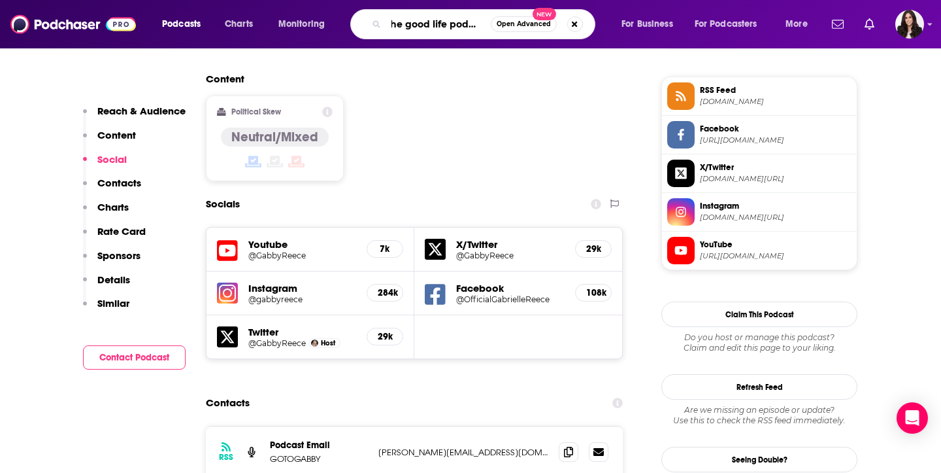
type input "the good life podcast"
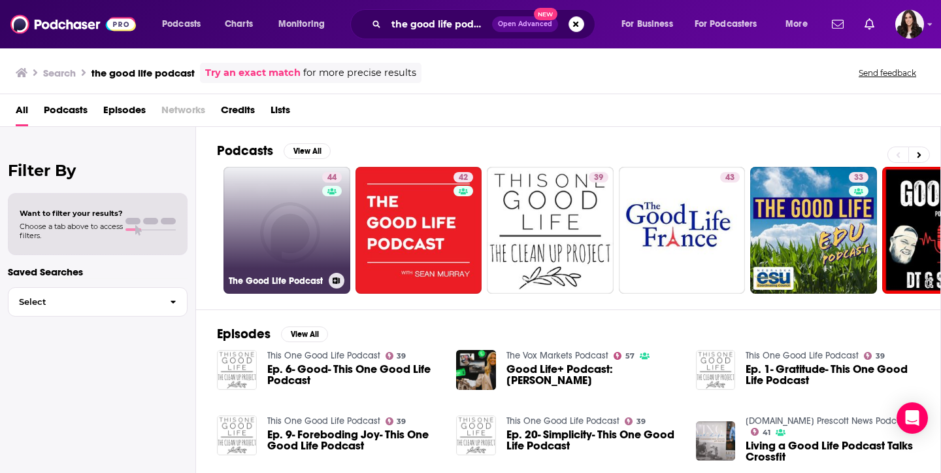
click at [310, 241] on link "44 The Good Life Podcast" at bounding box center [287, 230] width 127 height 127
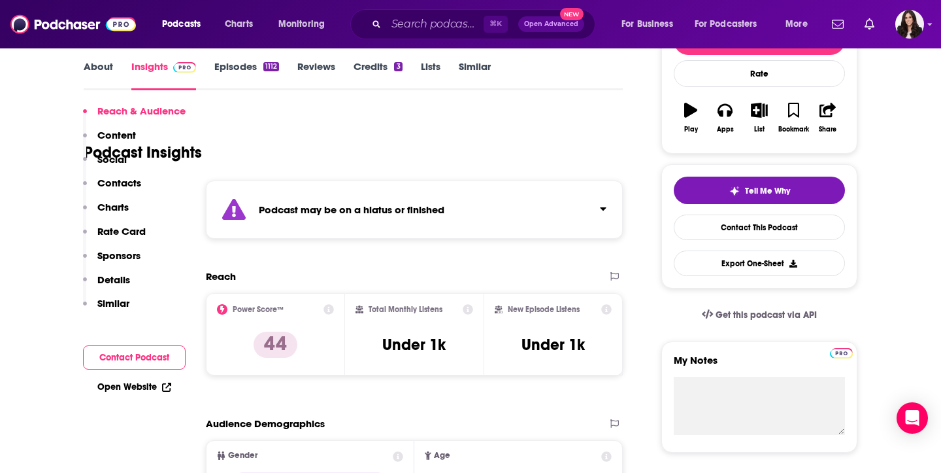
scroll to position [311, 0]
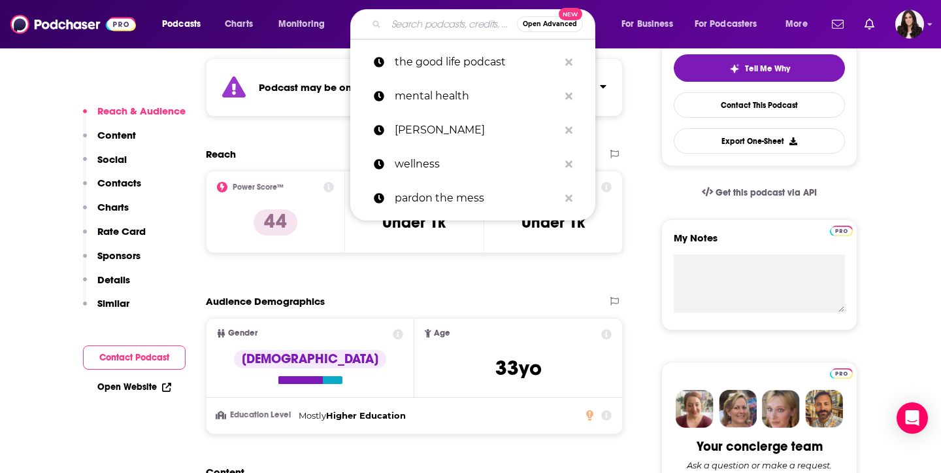
click at [429, 22] on input "Search podcasts, credits, & more..." at bounding box center [451, 24] width 131 height 21
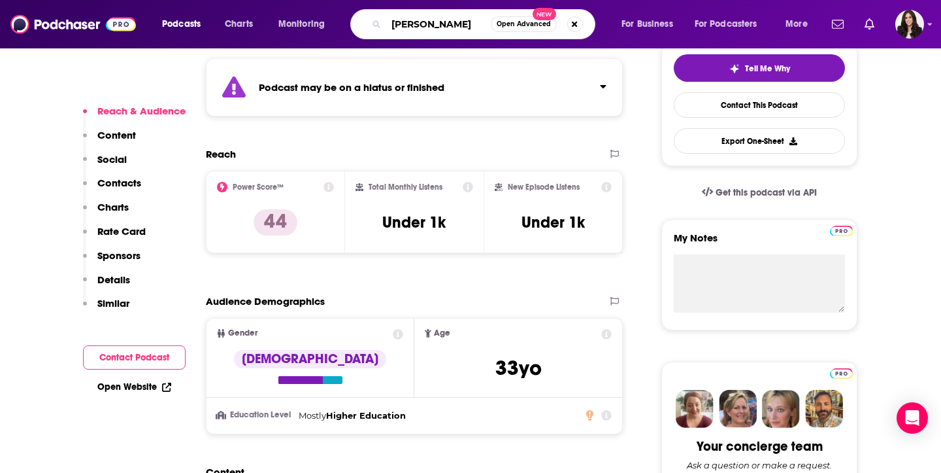
type input "[PERSON_NAME]"
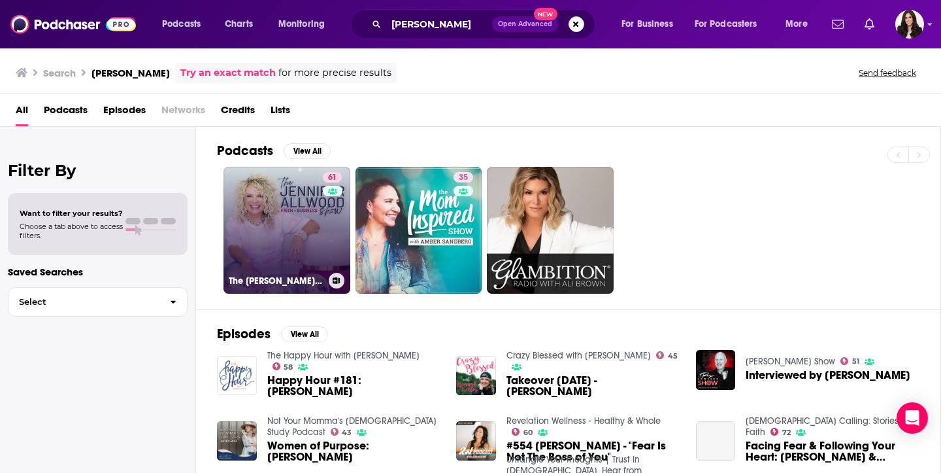
click at [299, 185] on link "61 The [PERSON_NAME] Show | The [DEMOGRAPHIC_DATA] Business Coach for Women" at bounding box center [287, 230] width 127 height 127
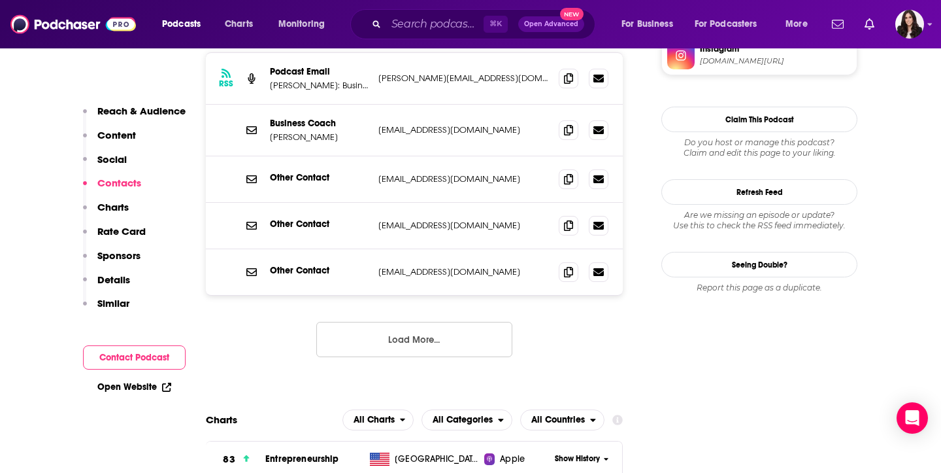
scroll to position [1342, 0]
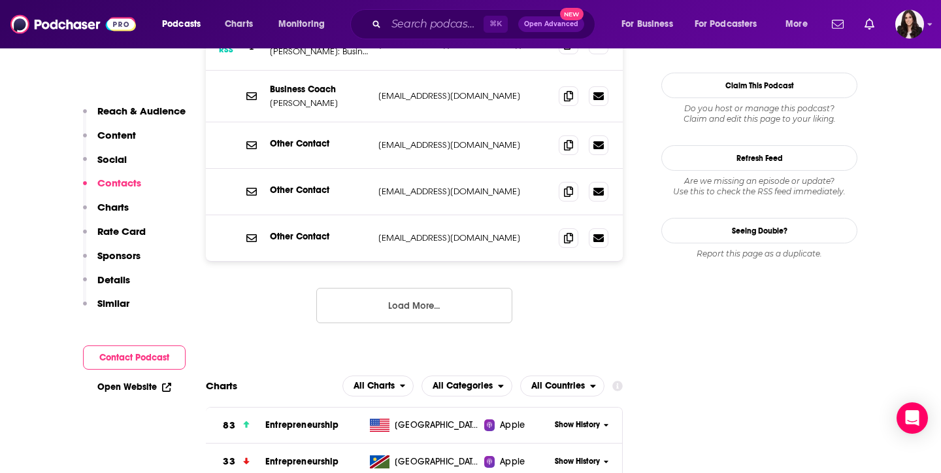
click at [380, 288] on button "Load More..." at bounding box center [414, 305] width 196 height 35
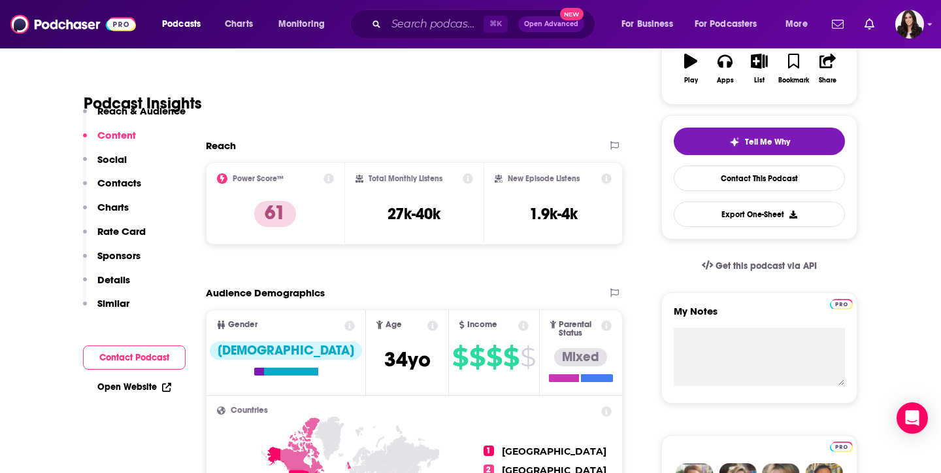
scroll to position [158, 0]
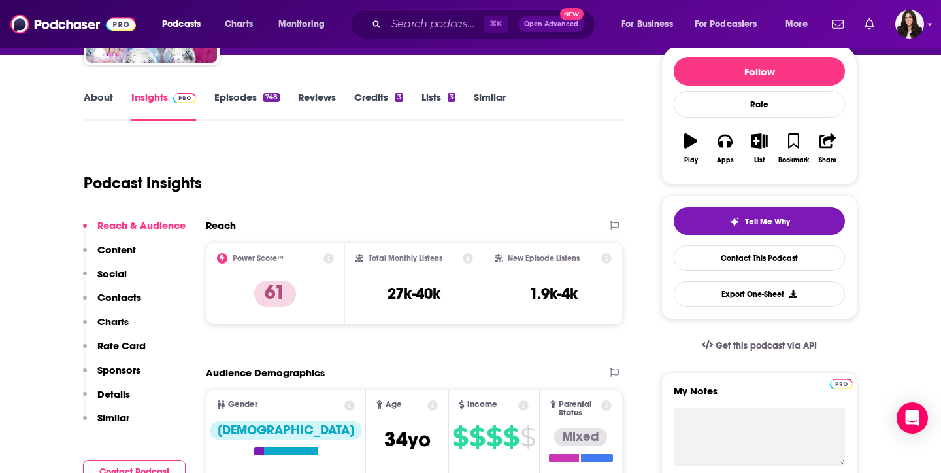
click at [249, 93] on link "Episodes 748" at bounding box center [246, 106] width 65 height 30
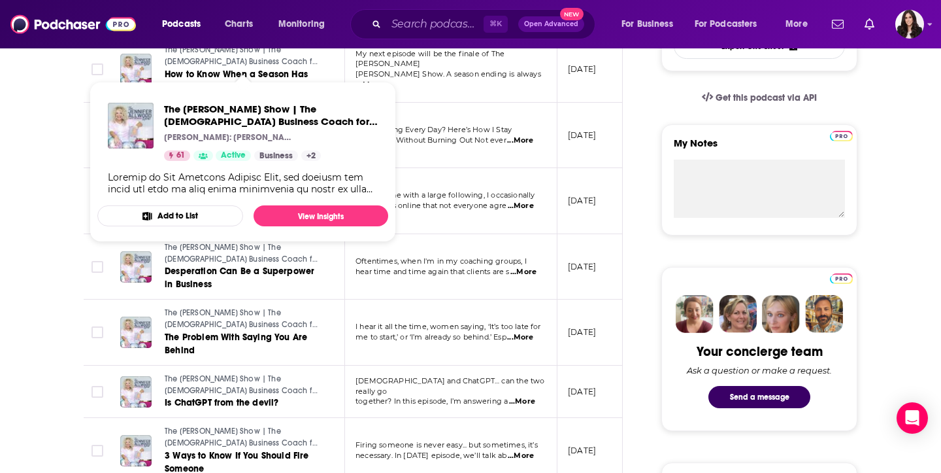
scroll to position [407, 0]
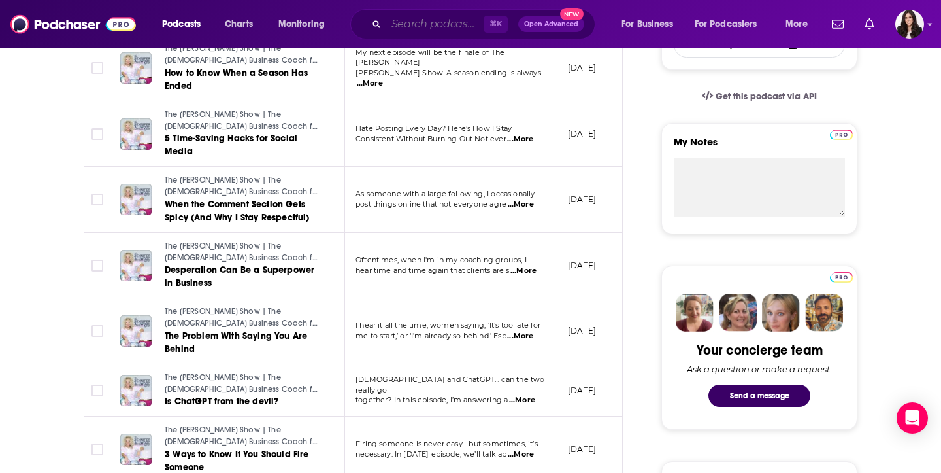
click at [416, 29] on input "Search podcasts, credits, & more..." at bounding box center [434, 24] width 97 height 21
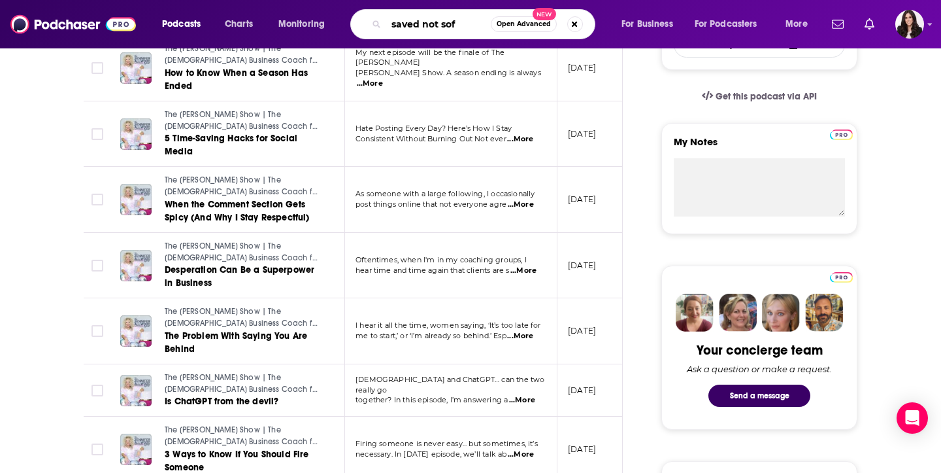
type input "saved not soft"
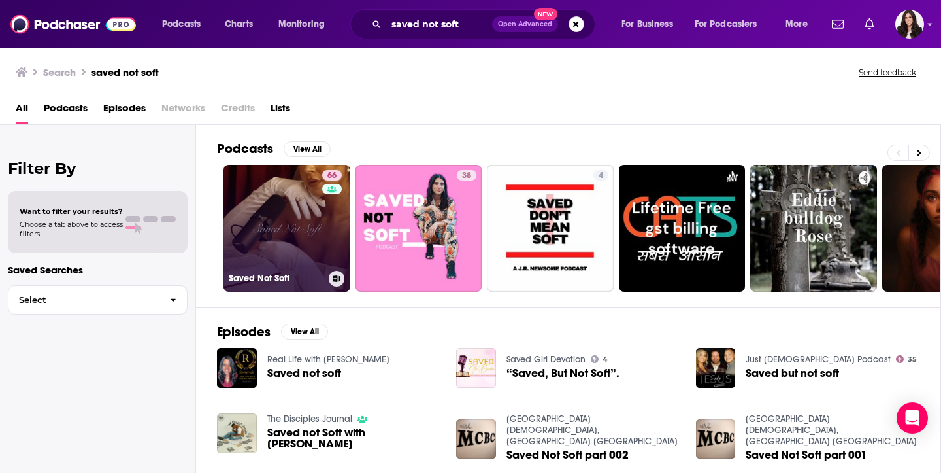
click at [293, 205] on link "66 Saved Not Soft" at bounding box center [287, 228] width 127 height 127
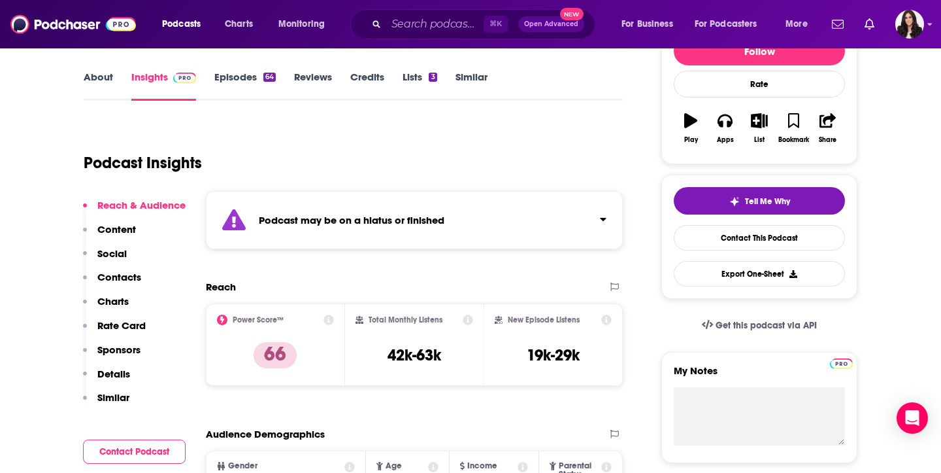
scroll to position [112, 0]
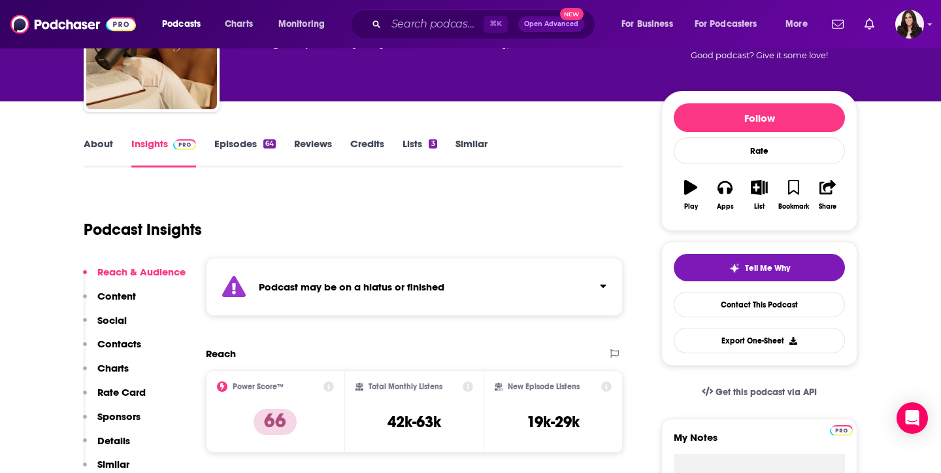
click at [250, 147] on link "Episodes 64" at bounding box center [244, 152] width 61 height 30
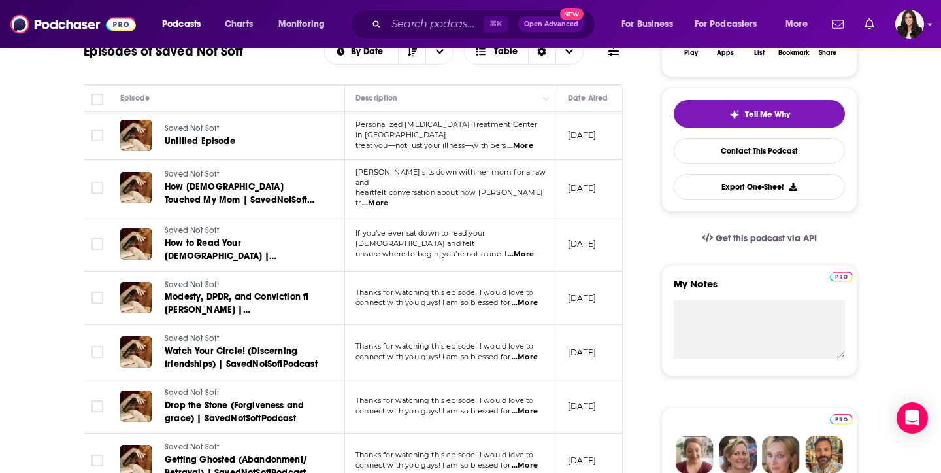
scroll to position [263, 0]
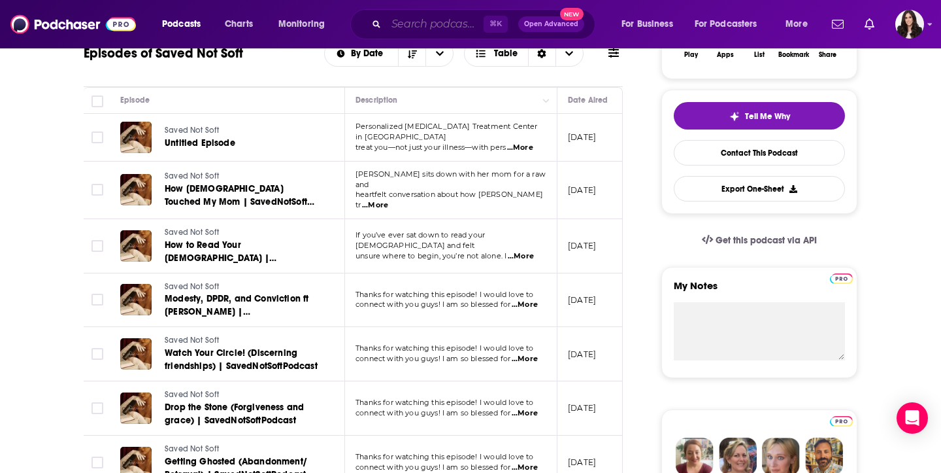
click at [397, 27] on input "Search podcasts, credits, & more..." at bounding box center [434, 24] width 97 height 21
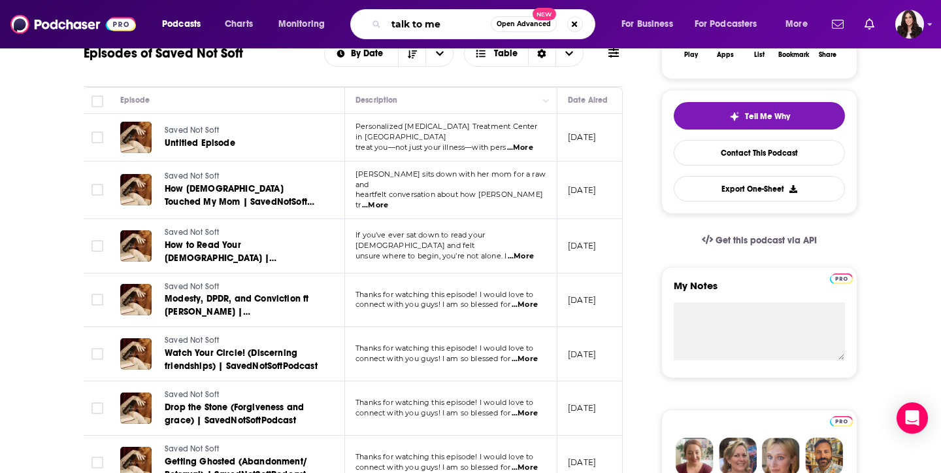
type input "talk to me"
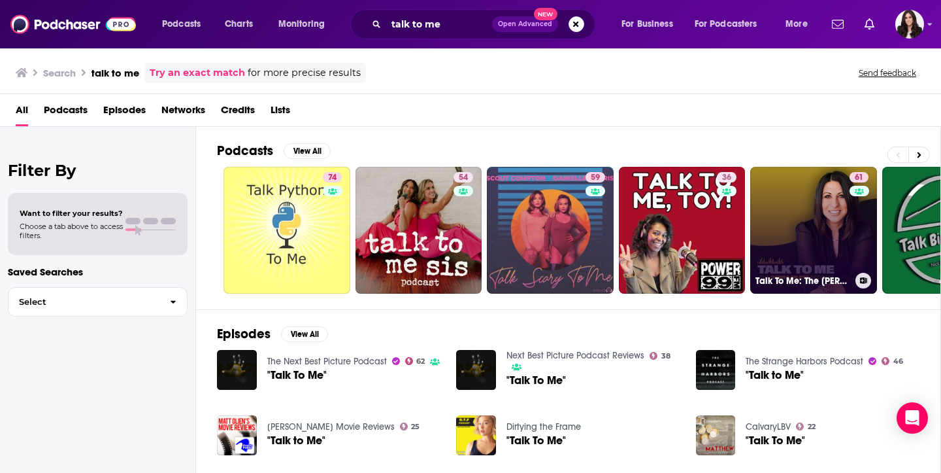
click at [821, 193] on link "61 Talk To Me: The [PERSON_NAME] Podcast" at bounding box center [813, 230] width 127 height 127
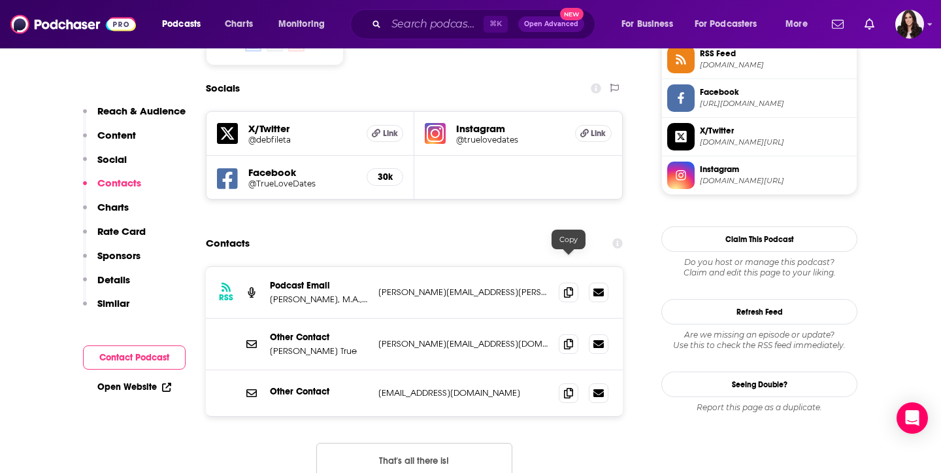
scroll to position [1127, 0]
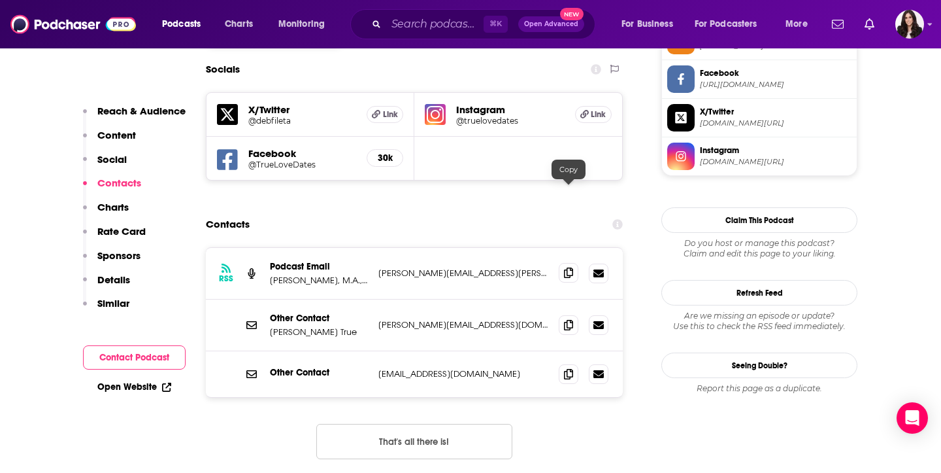
click at [575, 263] on div at bounding box center [584, 273] width 50 height 20
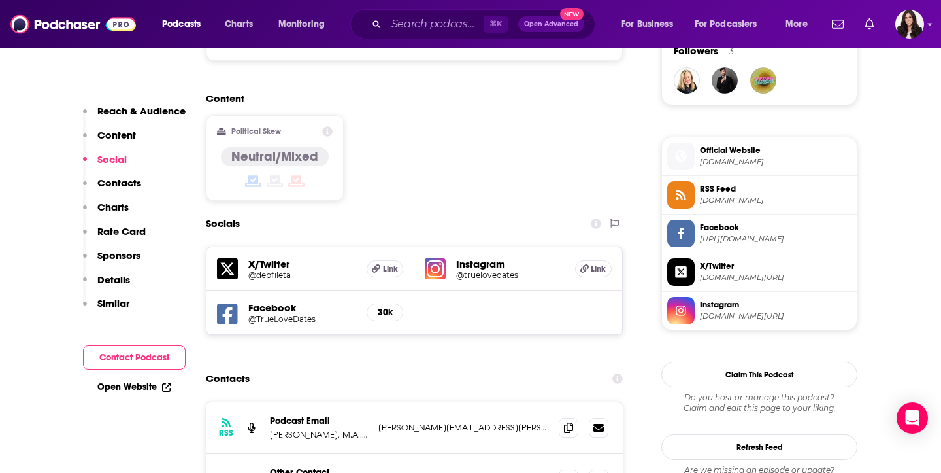
scroll to position [1035, 0]
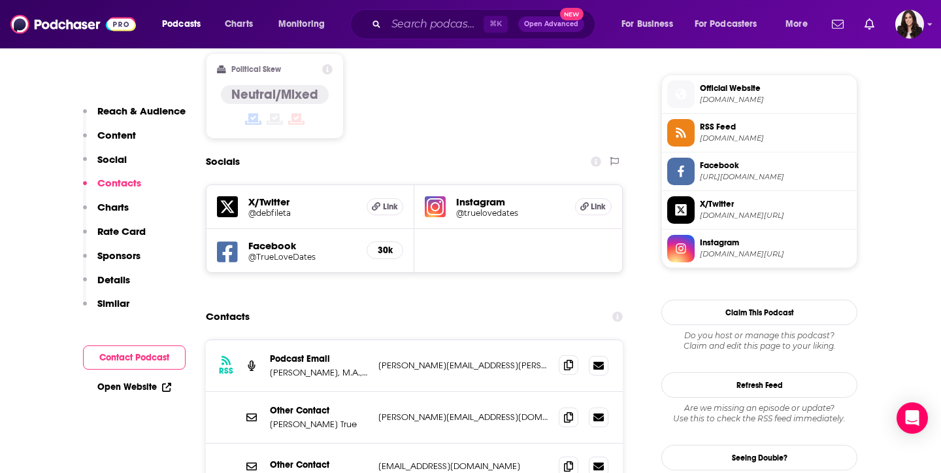
click at [565, 355] on span at bounding box center [569, 365] width 20 height 20
